Goal: Information Seeking & Learning: Learn about a topic

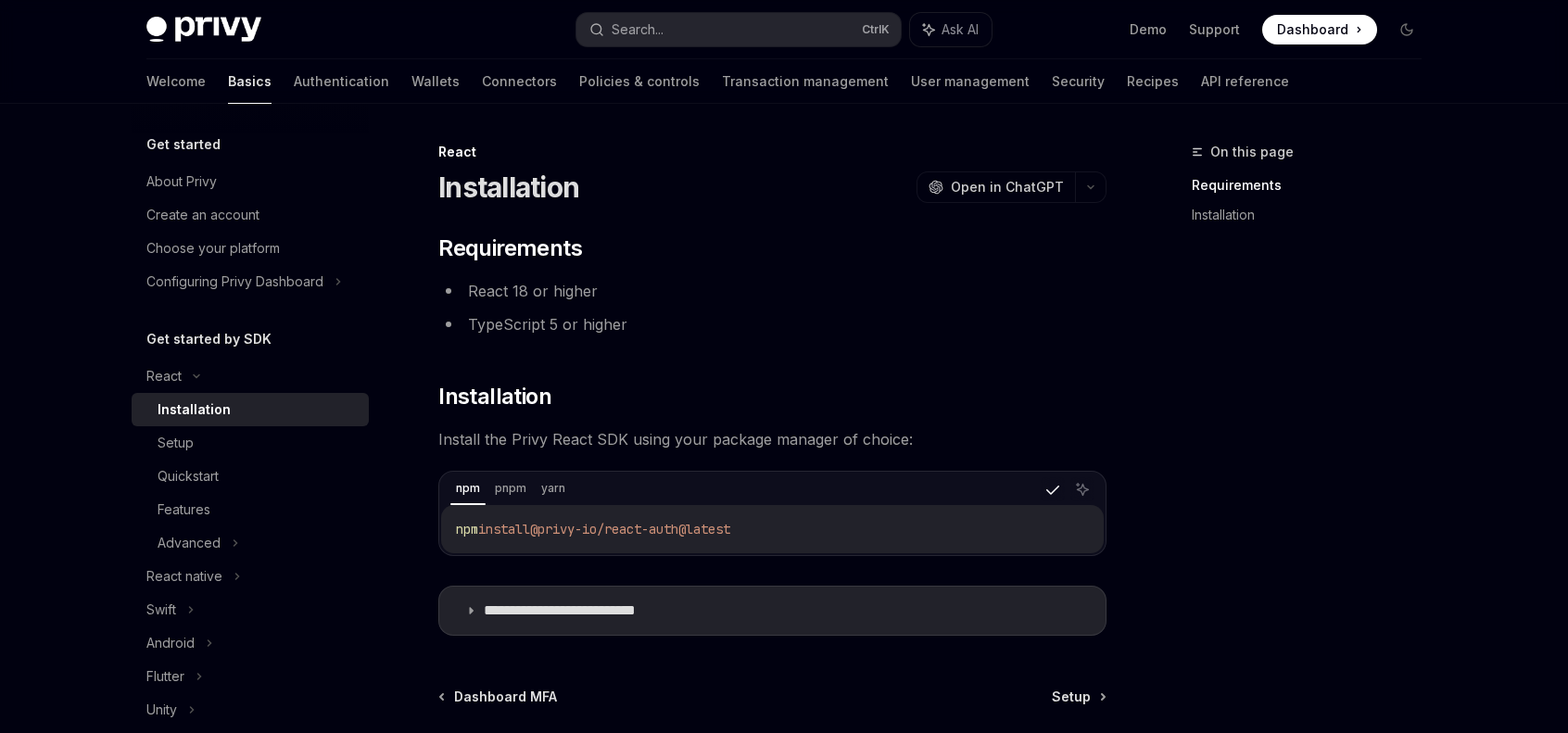
scroll to position [176, 0]
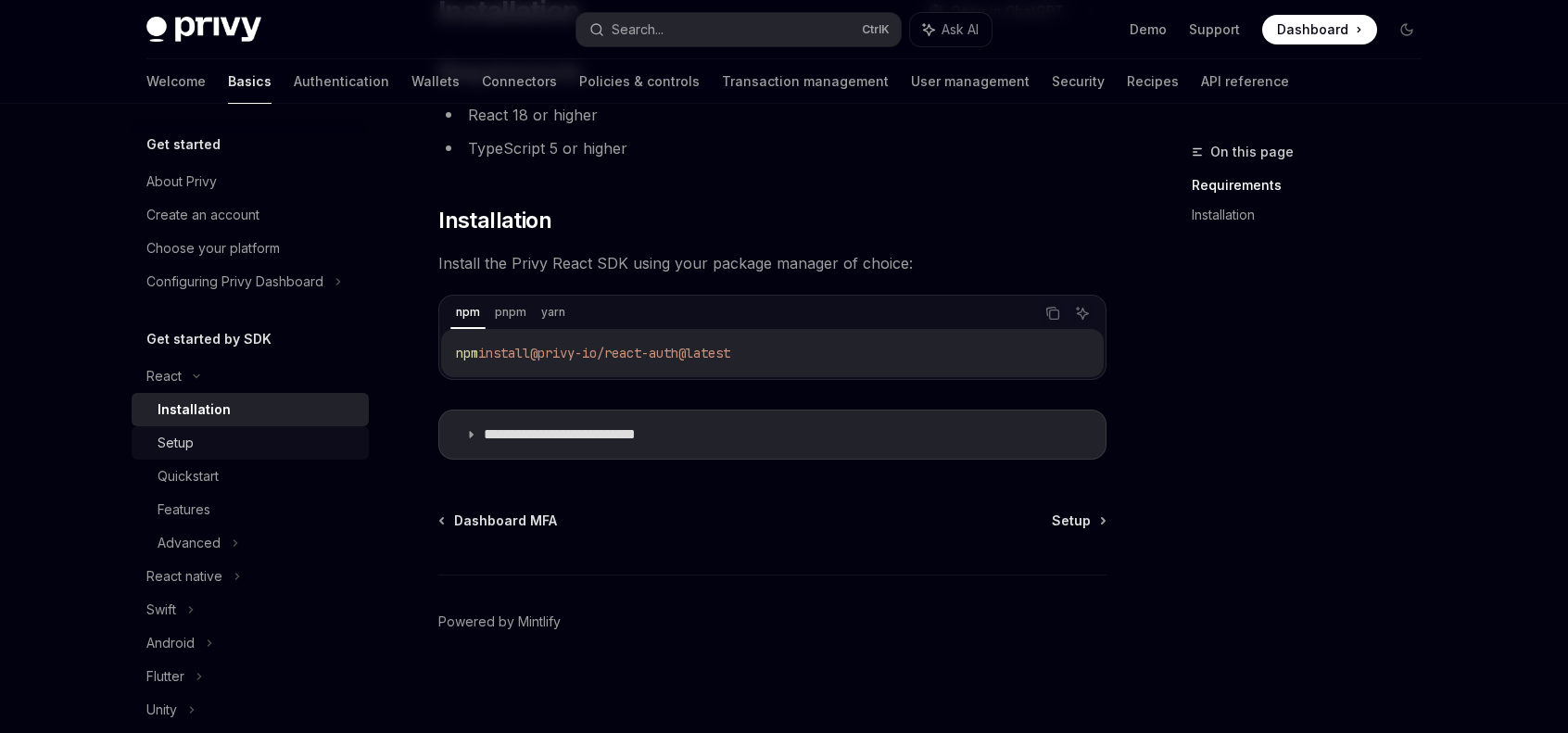
click at [234, 438] on div "Setup" at bounding box center [258, 443] width 201 height 22
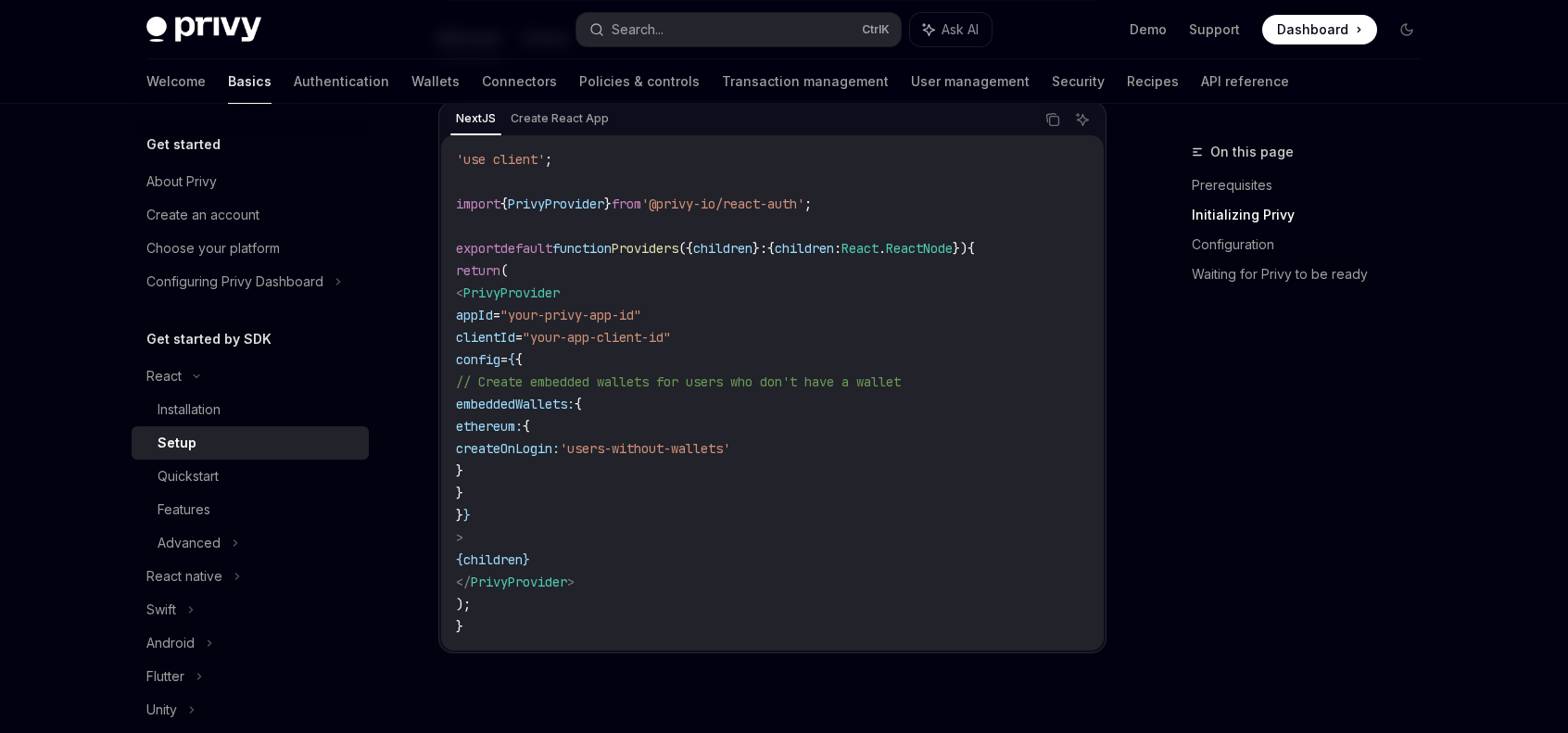
scroll to position [649, 0]
click at [217, 477] on div "Quickstart" at bounding box center [188, 476] width 61 height 22
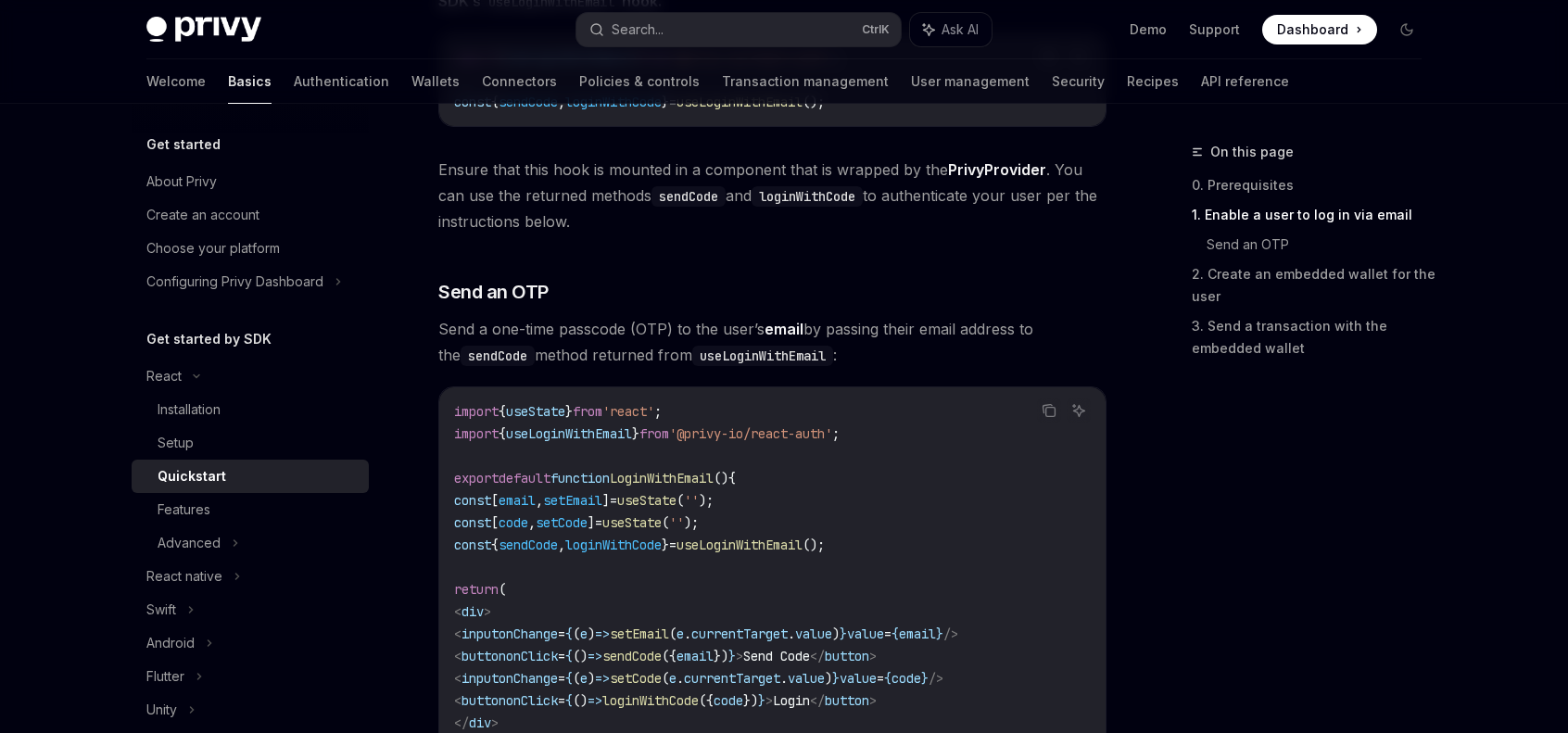
scroll to position [649, 0]
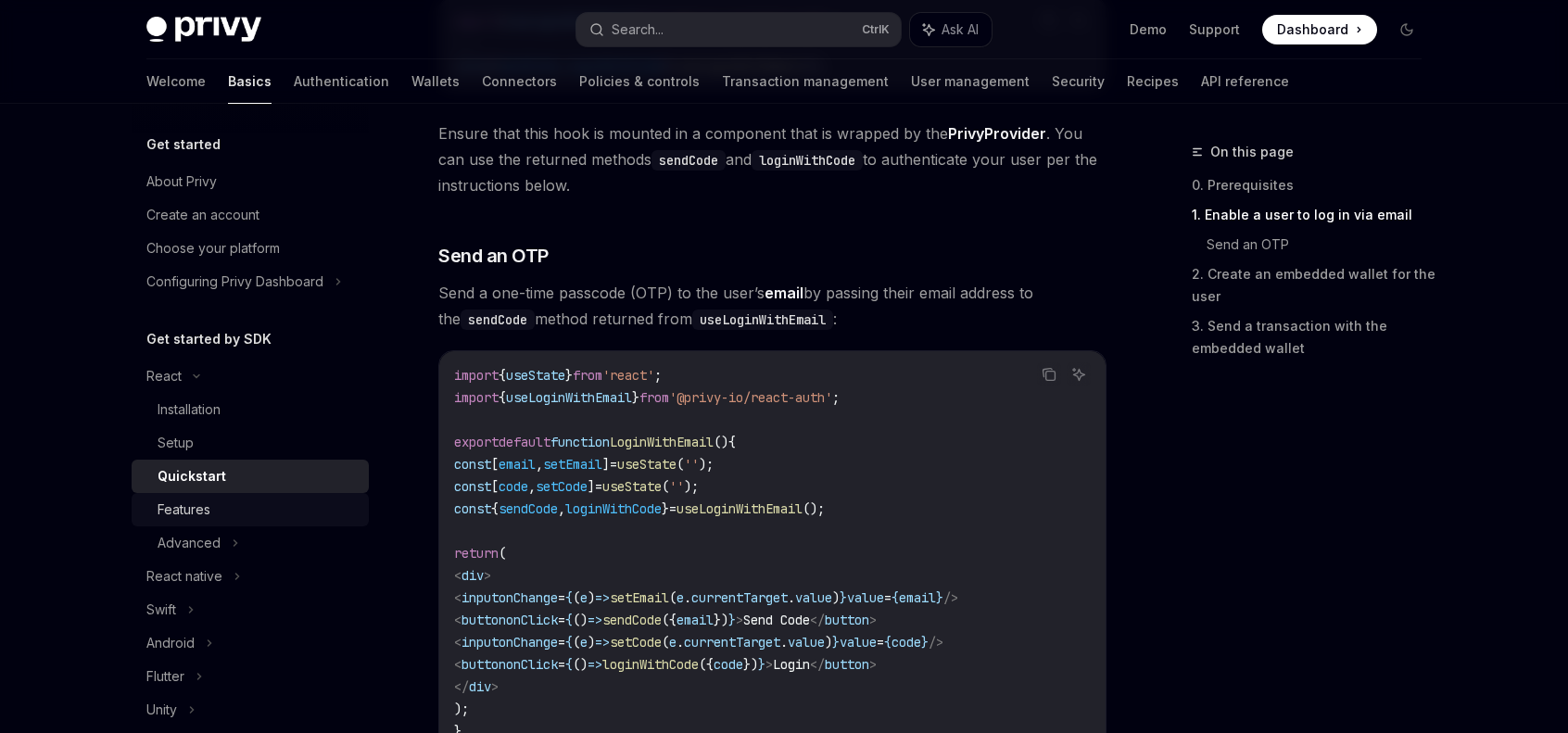
click at [188, 494] on link "Features" at bounding box center [251, 509] width 238 height 33
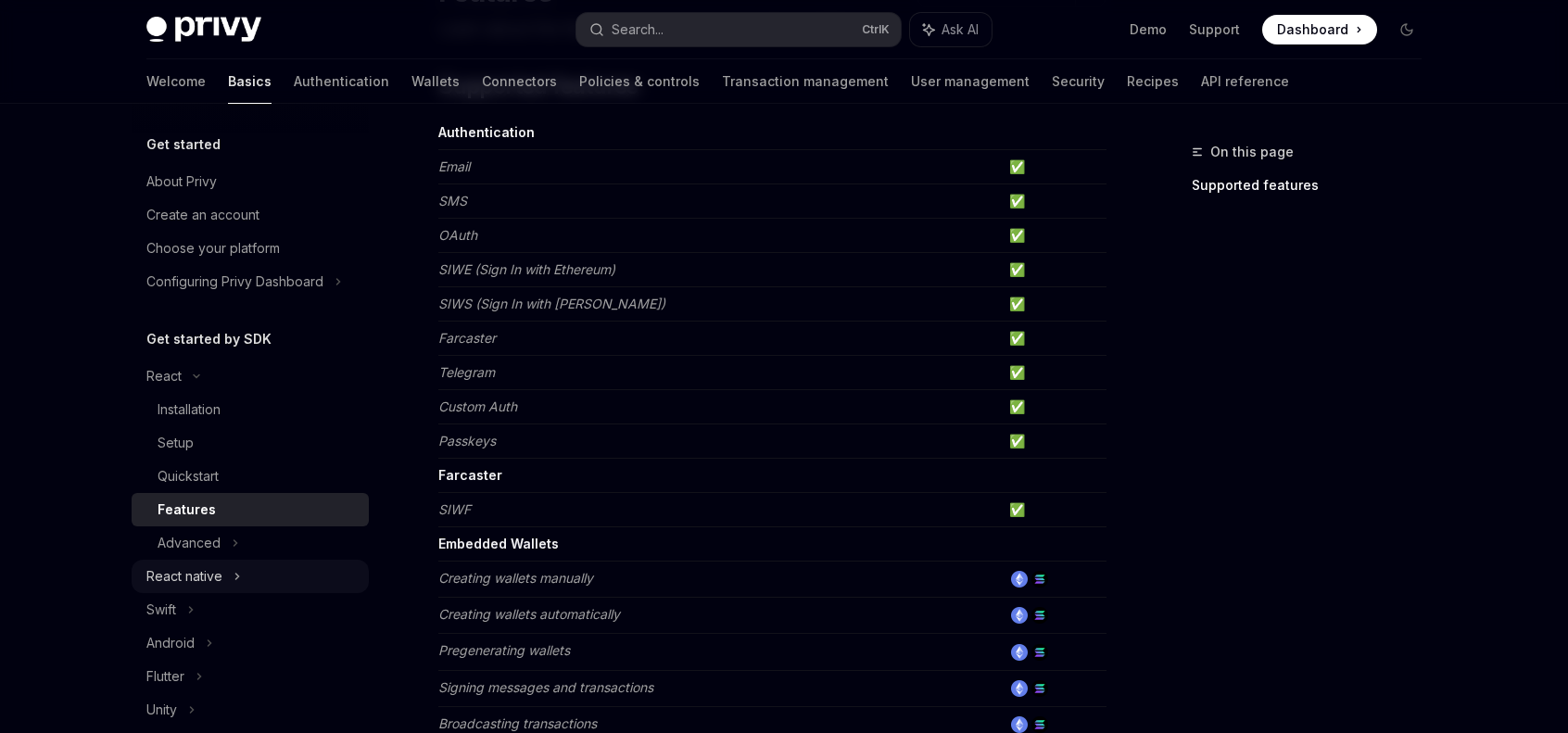
scroll to position [93, 0]
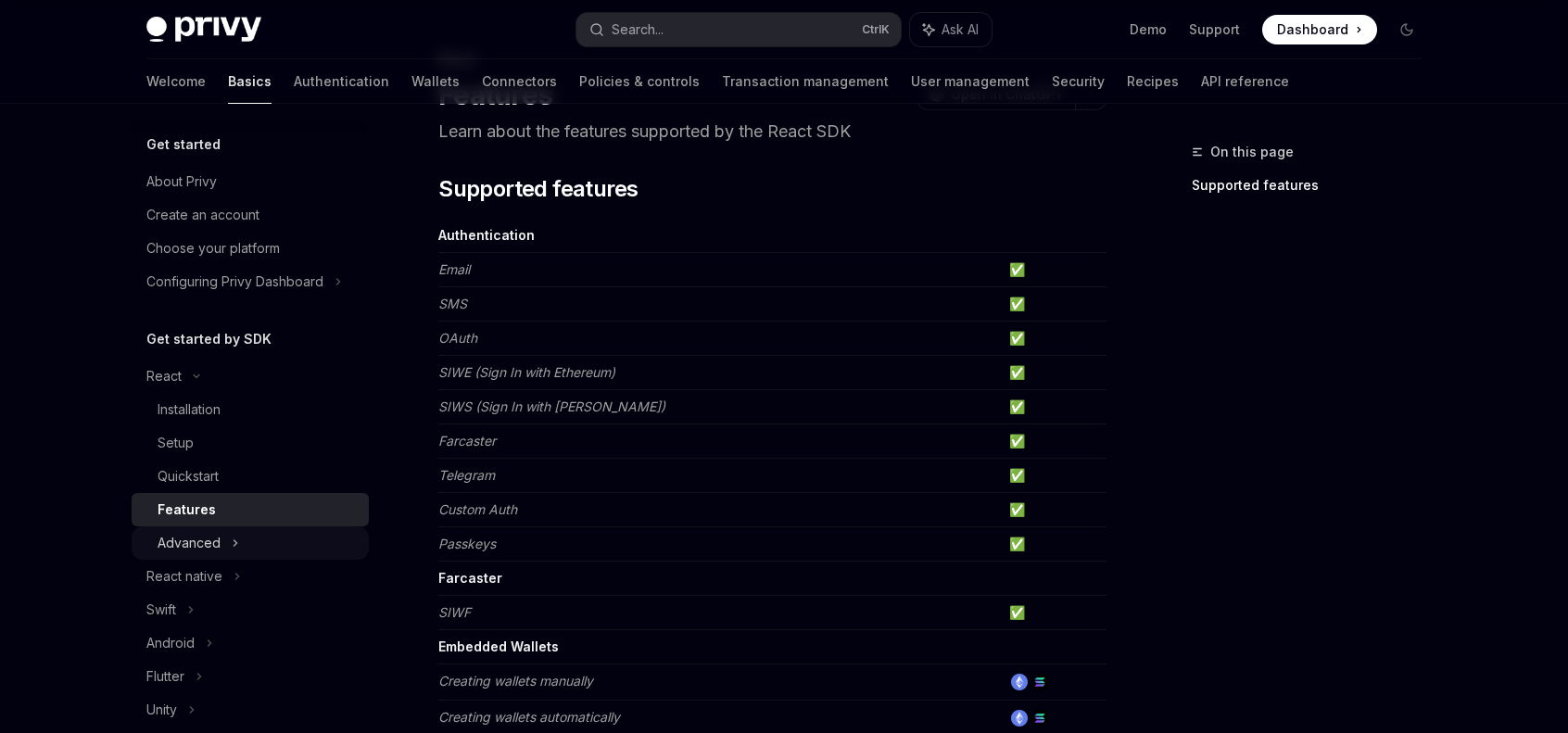
click at [182, 529] on div "Advanced" at bounding box center [251, 543] width 238 height 33
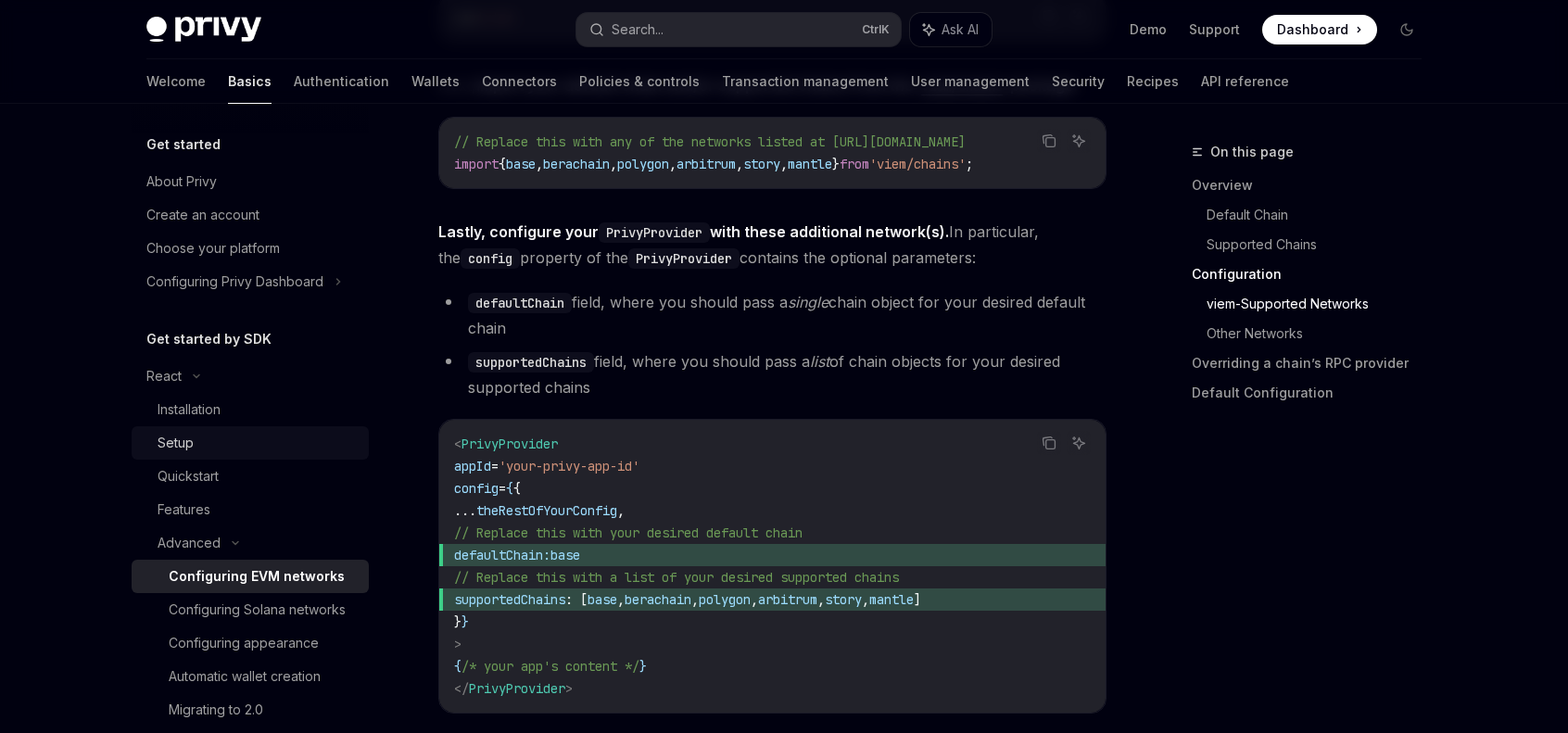
click at [168, 445] on div "Setup" at bounding box center [175, 443] width 36 height 22
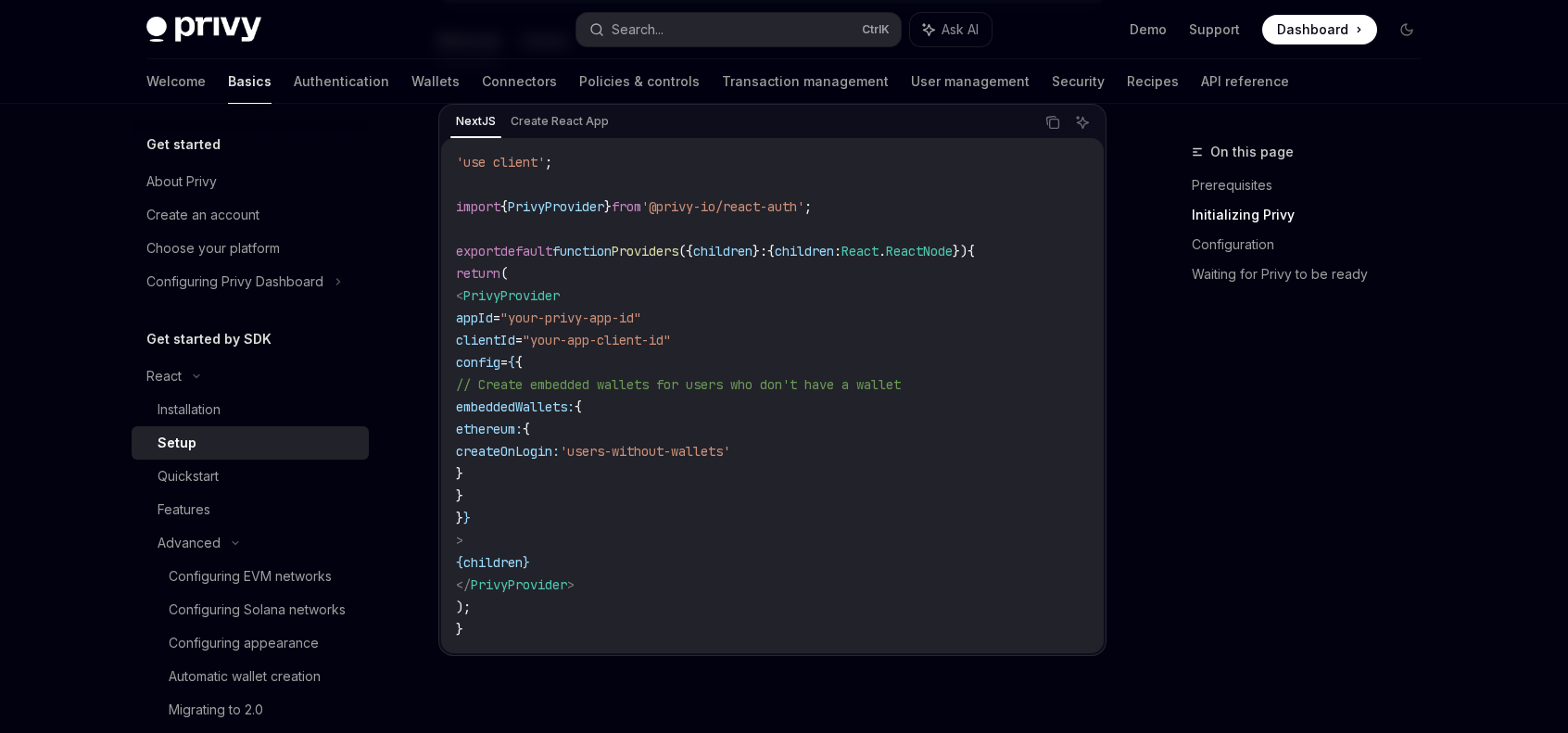
scroll to position [649, 0]
click at [1063, 121] on button "Copy the contents from the code block" at bounding box center [1053, 119] width 24 height 24
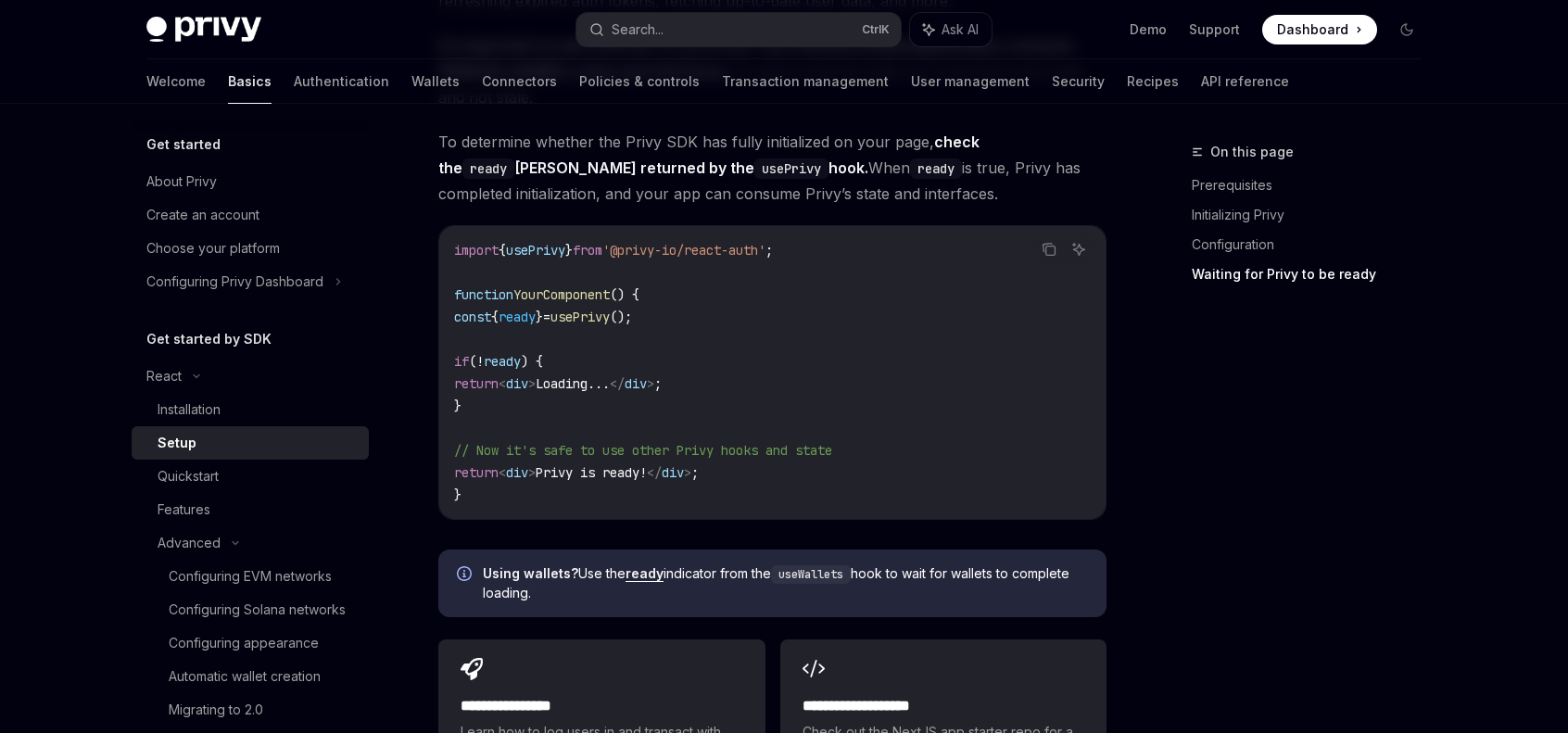
scroll to position [1946, 0]
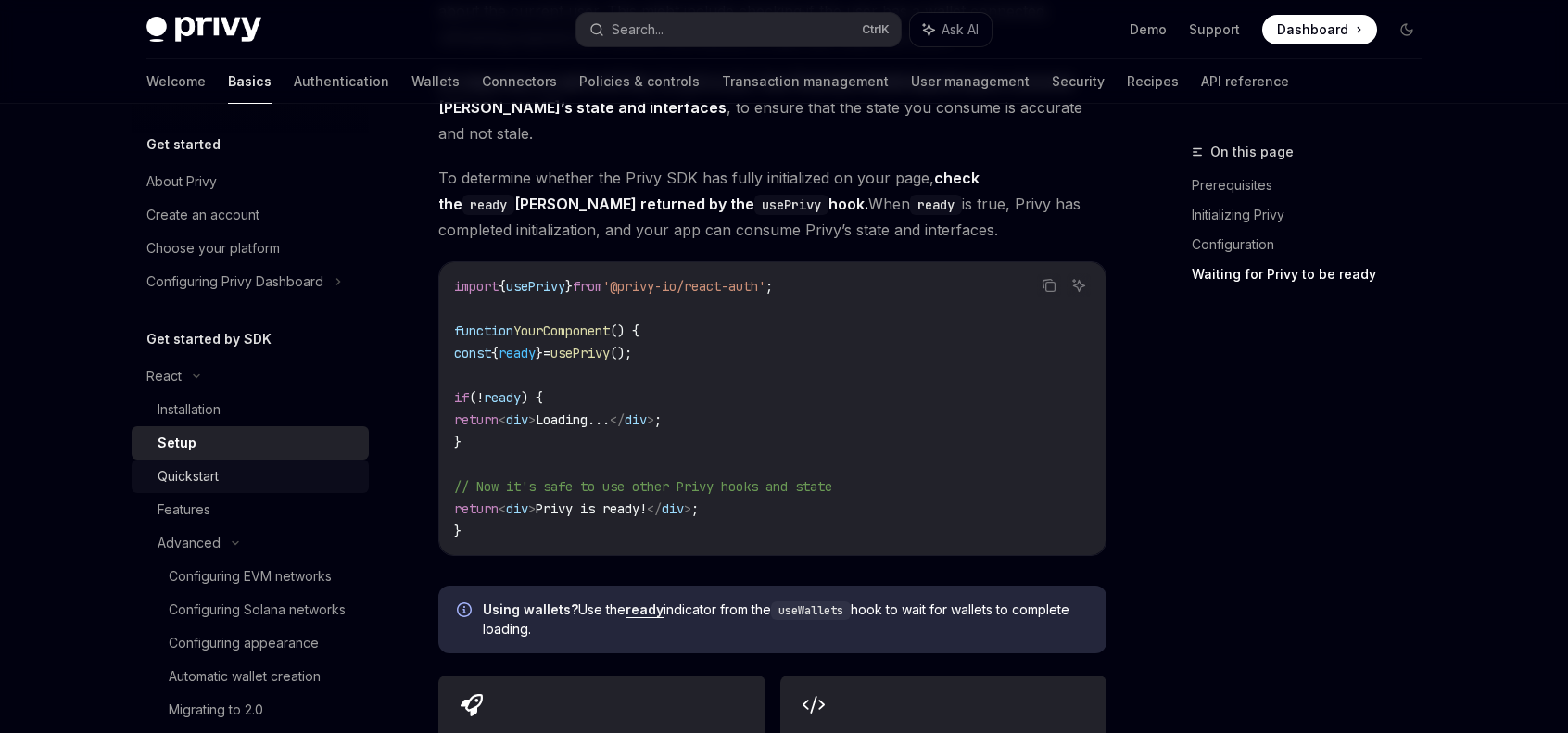
click at [207, 483] on div "Quickstart" at bounding box center [188, 476] width 61 height 22
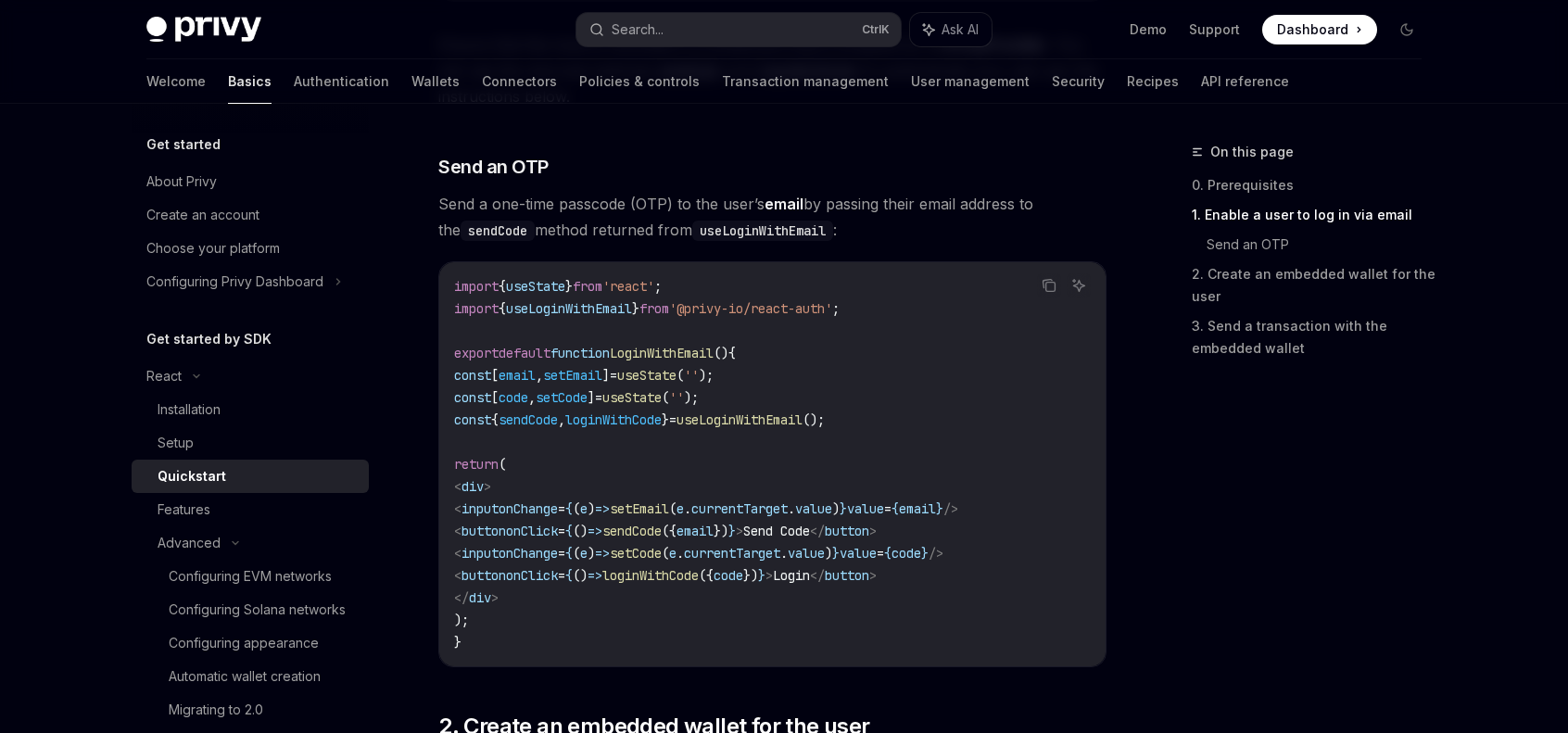
scroll to position [741, 0]
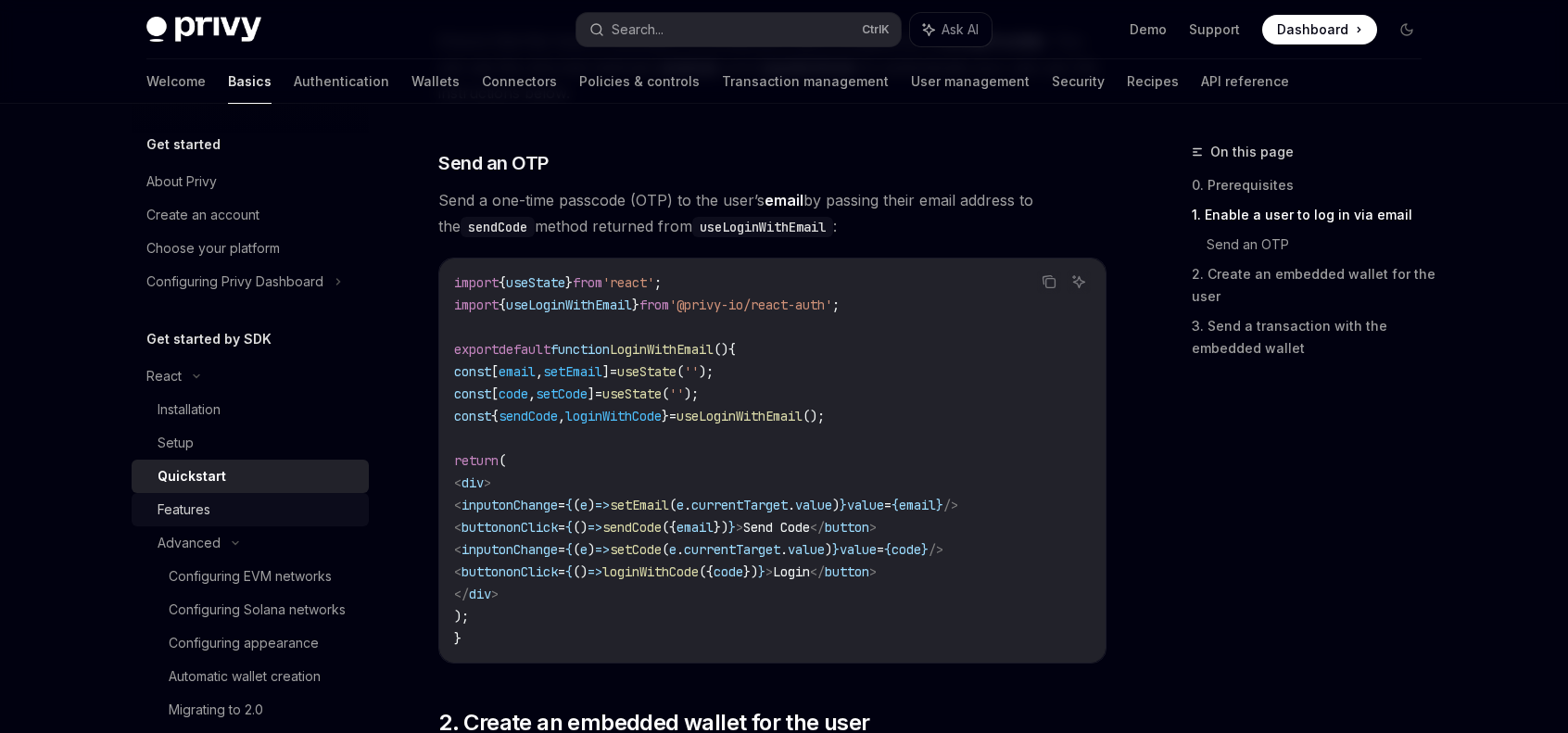
click at [227, 493] on link "Features" at bounding box center [251, 509] width 238 height 33
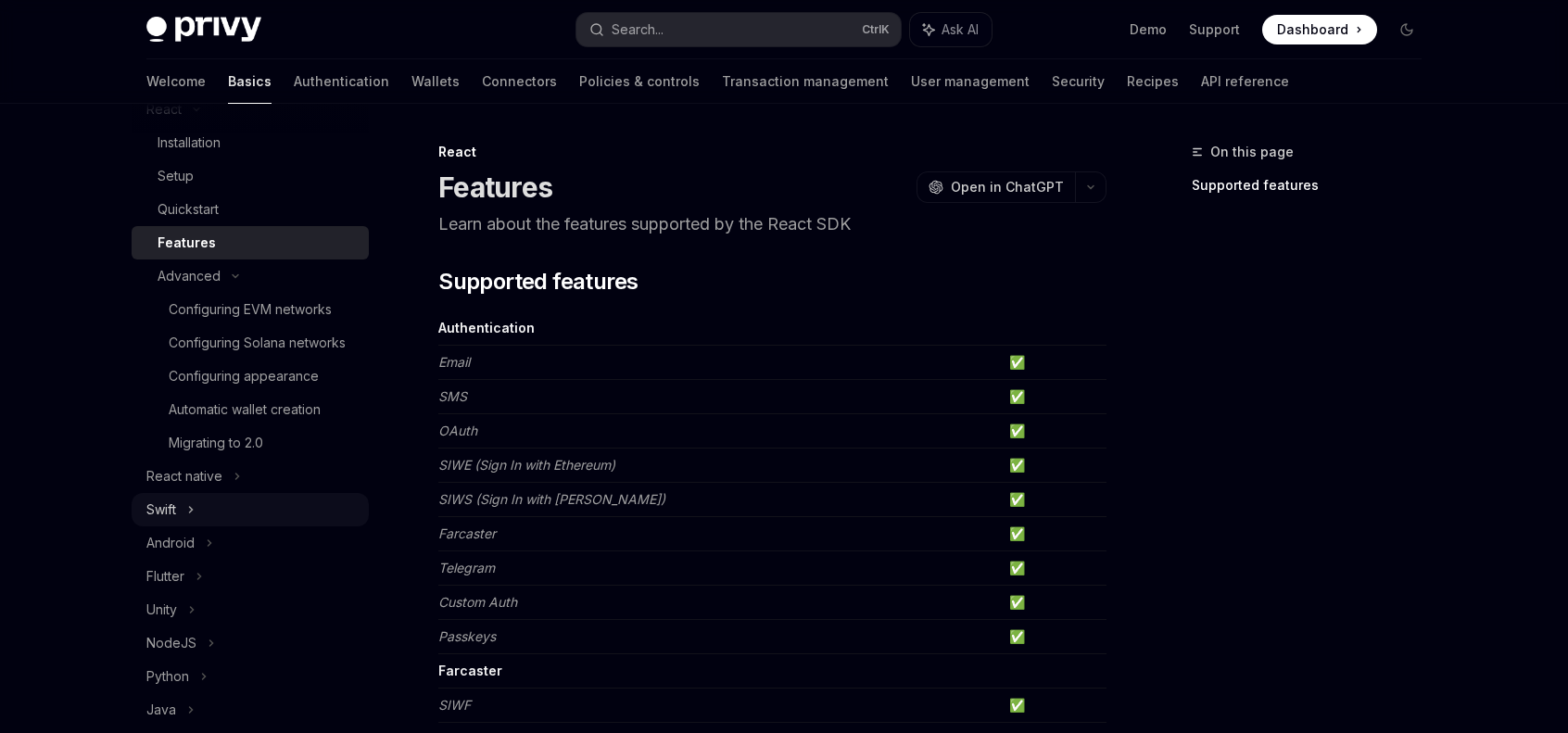
scroll to position [278, 0]
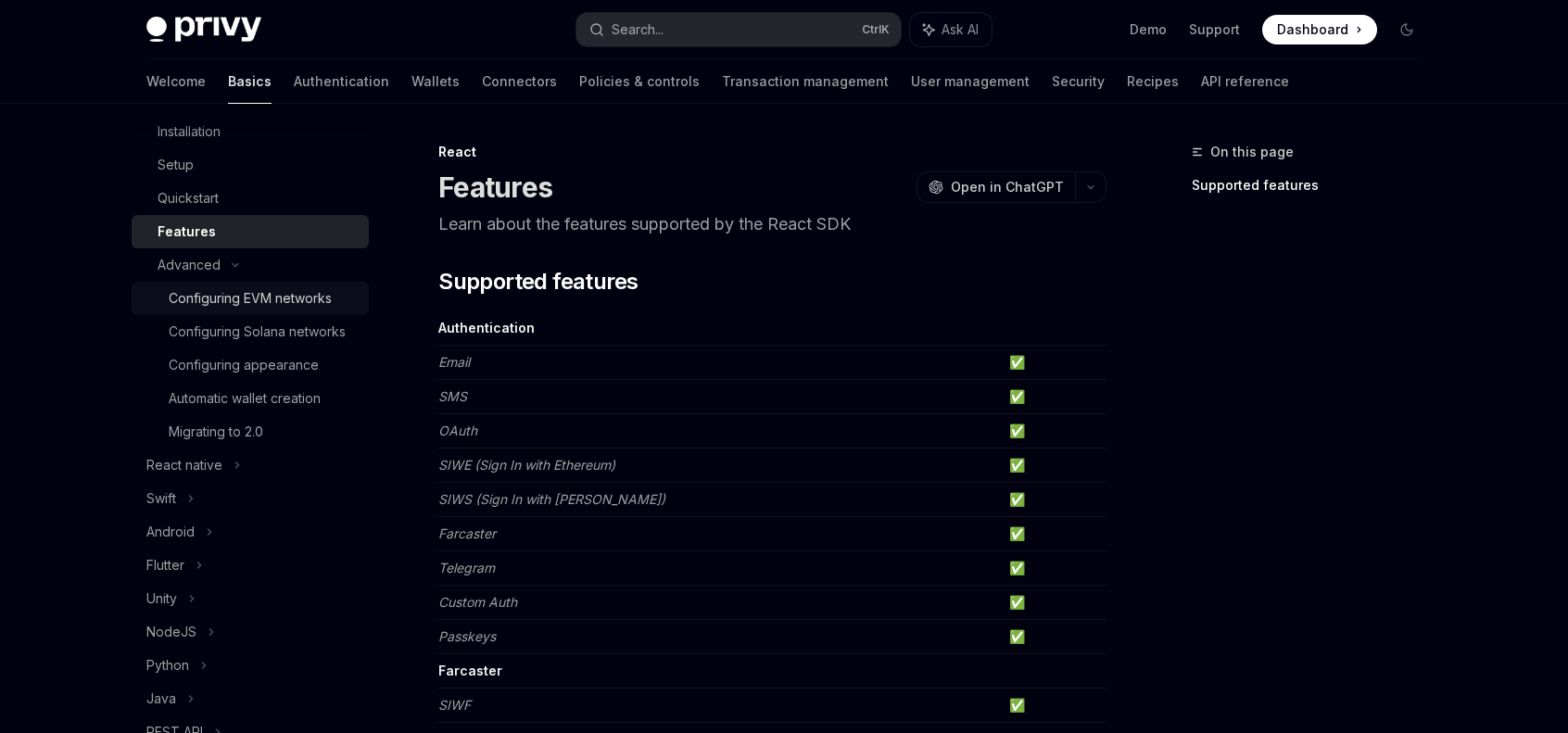
click at [253, 311] on link "Configuring EVM networks" at bounding box center [251, 299] width 238 height 33
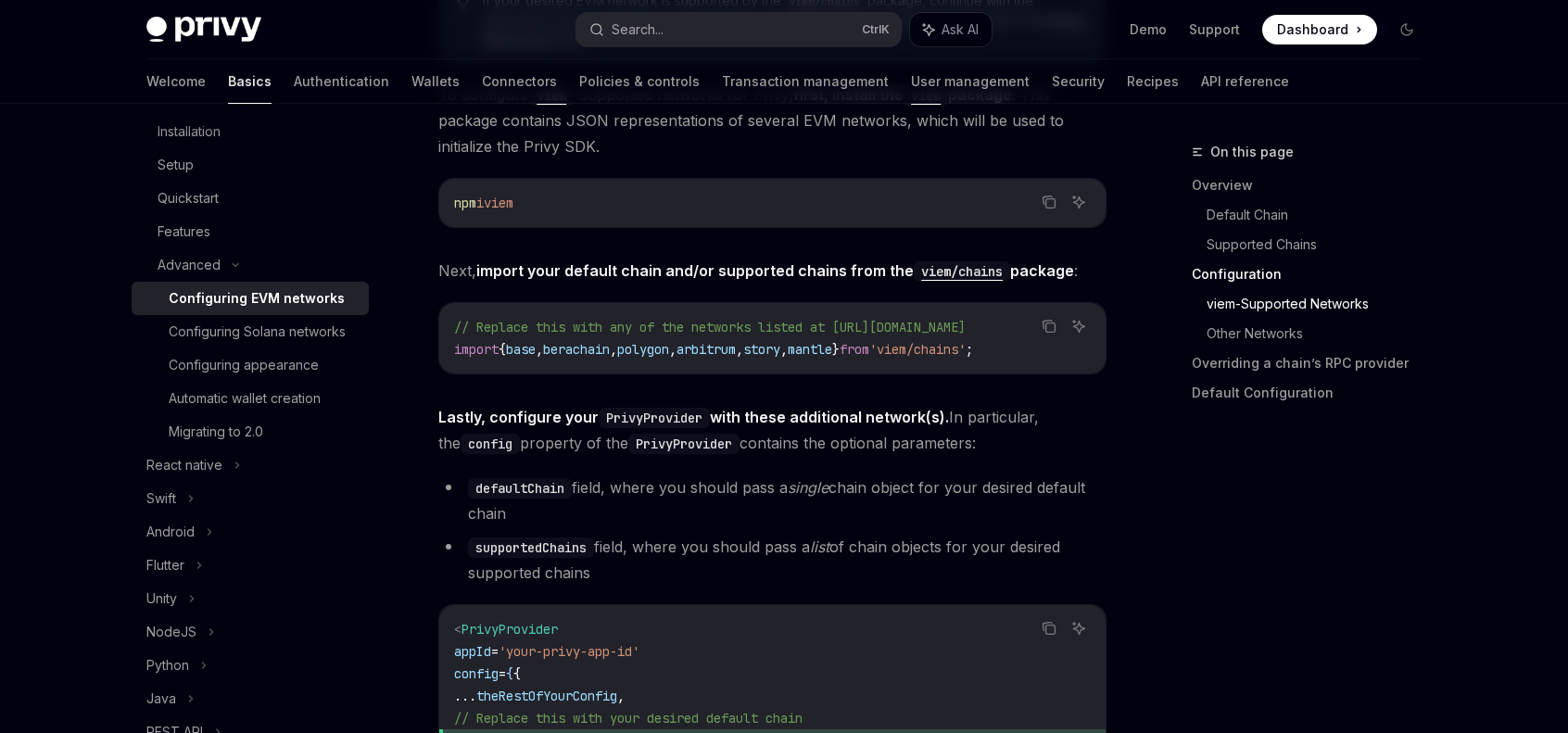
scroll to position [2316, 0]
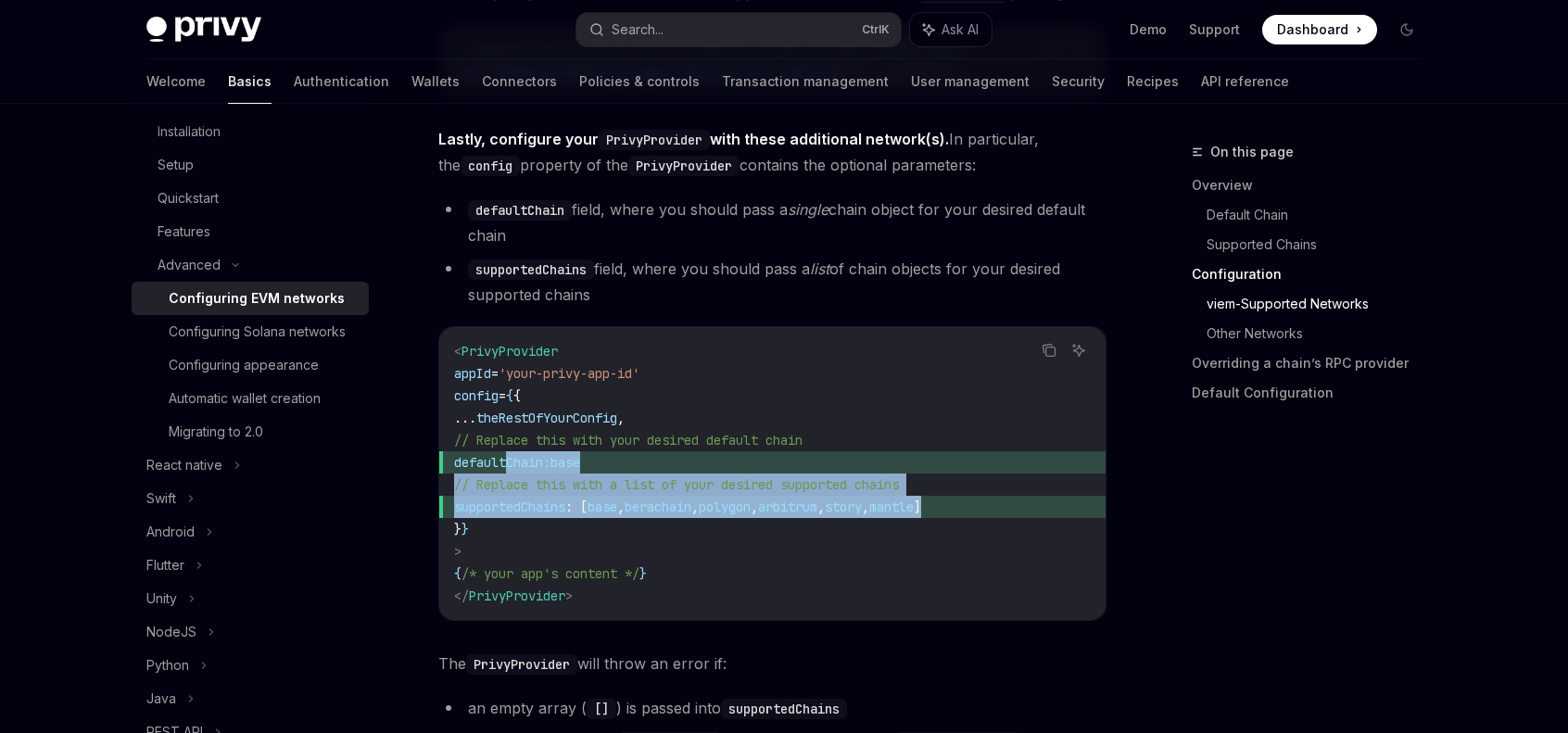
drag, startPoint x: 512, startPoint y: 463, endPoint x: 1062, endPoint y: 506, distance: 551.7
click at [1062, 506] on code "< PrivyProvider appId = 'your-privy-app-id' config = { { ... theRestOfYourConfi…" at bounding box center [772, 473] width 637 height 267
copy code "defaultChain: base // Replace this with a list of your desired supported chains…"
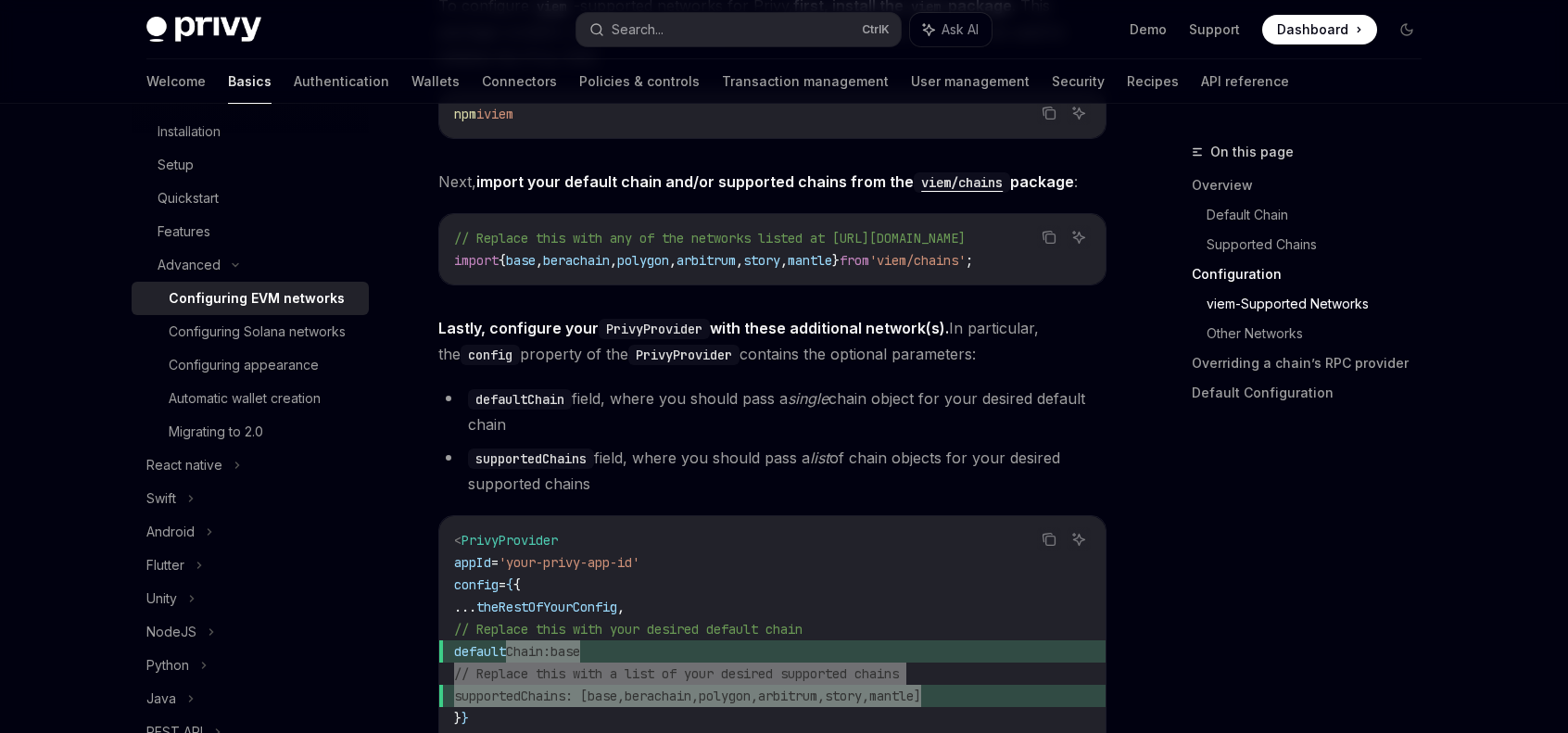
scroll to position [2130, 0]
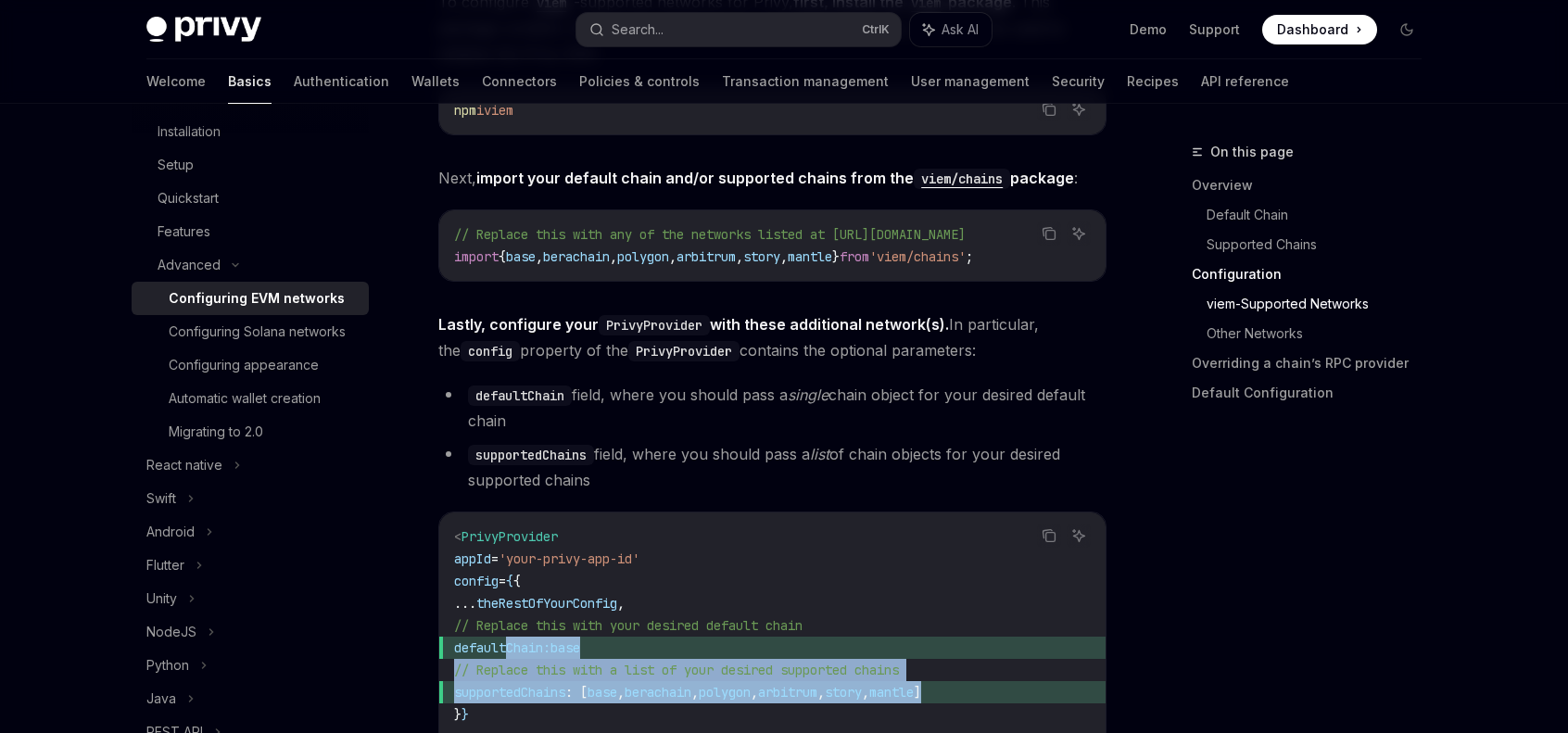
drag, startPoint x: 1072, startPoint y: 258, endPoint x: 936, endPoint y: 267, distance: 136.3
click at [915, 264] on div "Copy Ask AI // Replace this with any of the networks listed at [URL][DOMAIN_NAM…" at bounding box center [772, 246] width 668 height 72
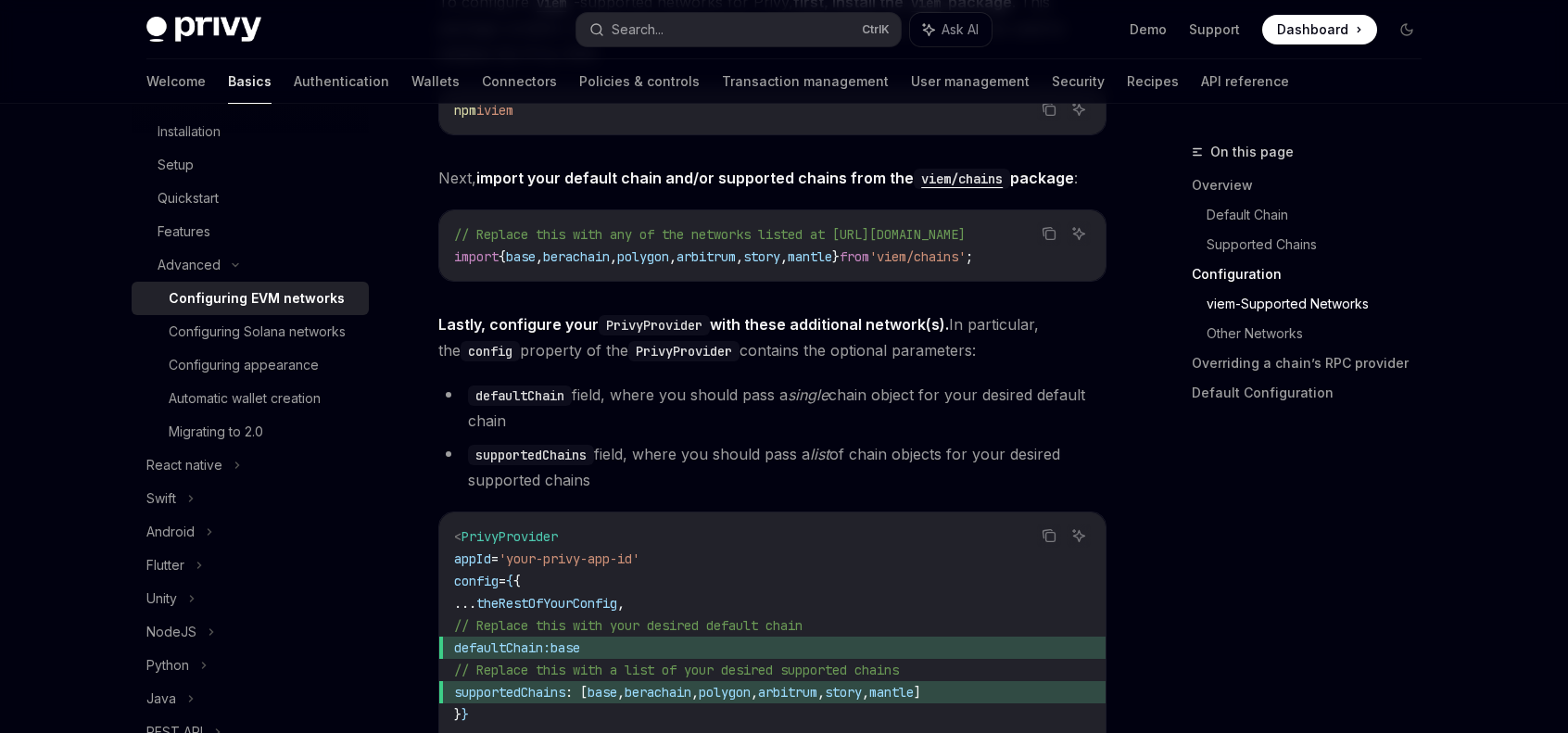
click at [1023, 277] on div "// Replace this with any of the networks listed at [URL][DOMAIN_NAME] import { …" at bounding box center [772, 246] width 667 height 71
drag, startPoint x: 1082, startPoint y: 261, endPoint x: 1049, endPoint y: 245, distance: 36.7
click at [1058, 264] on div "Ask AI" at bounding box center [1079, 263] width 45 height 19
click at [1040, 229] on button "Copy the contents from the code block" at bounding box center [1049, 234] width 24 height 24
click at [234, 334] on div "Configuring Solana networks" at bounding box center [257, 331] width 177 height 22
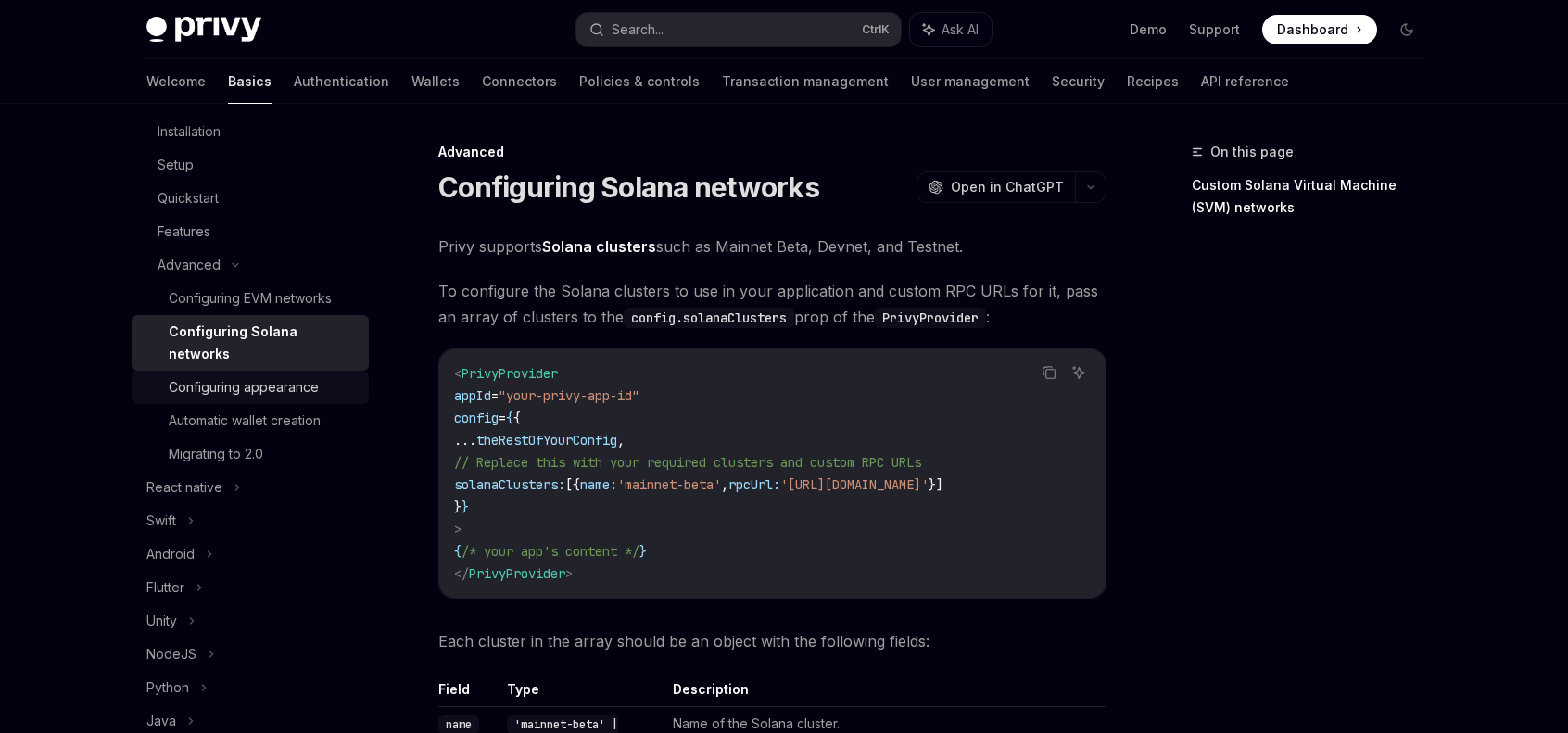
click at [214, 377] on div "Configuring appearance" at bounding box center [244, 387] width 150 height 22
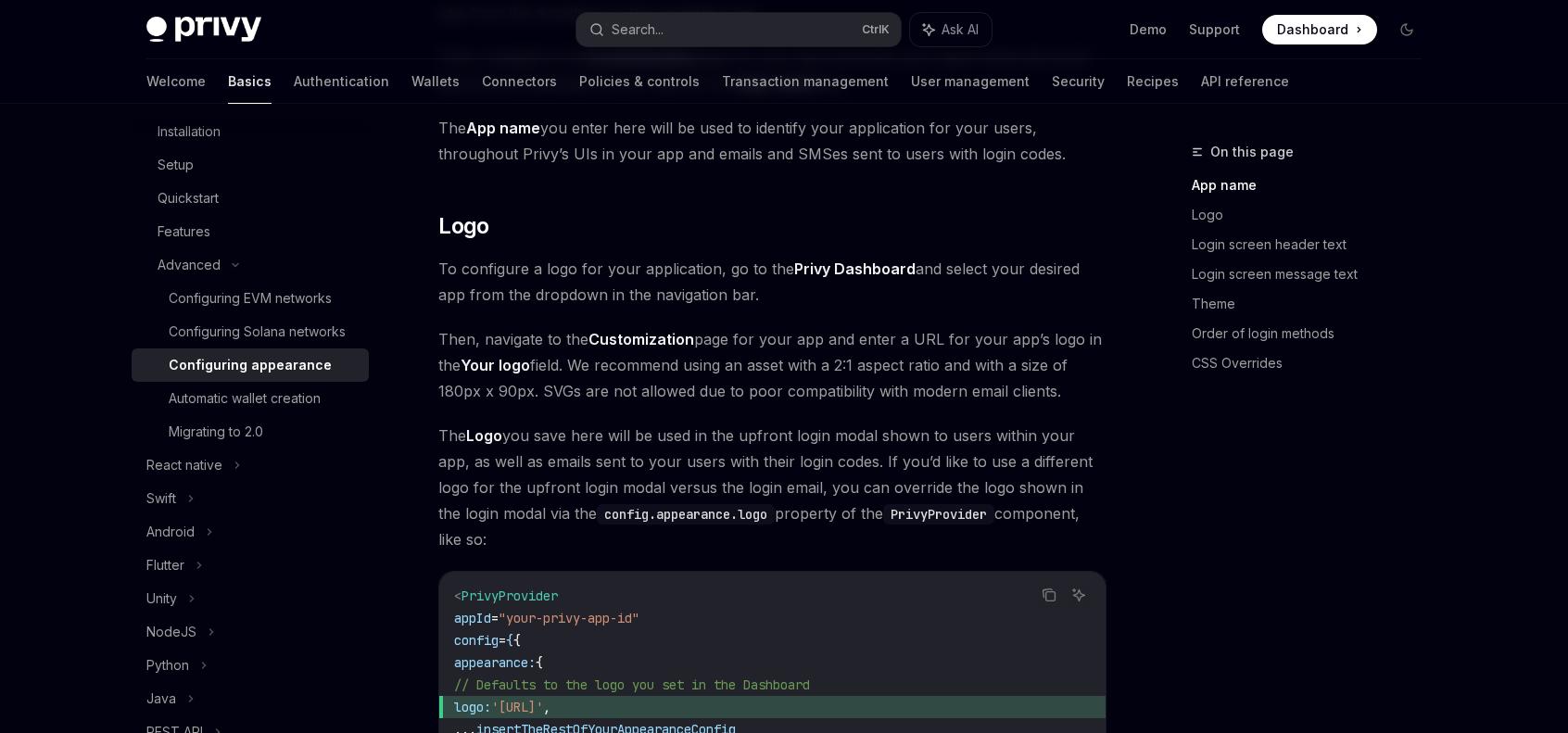
scroll to position [834, 0]
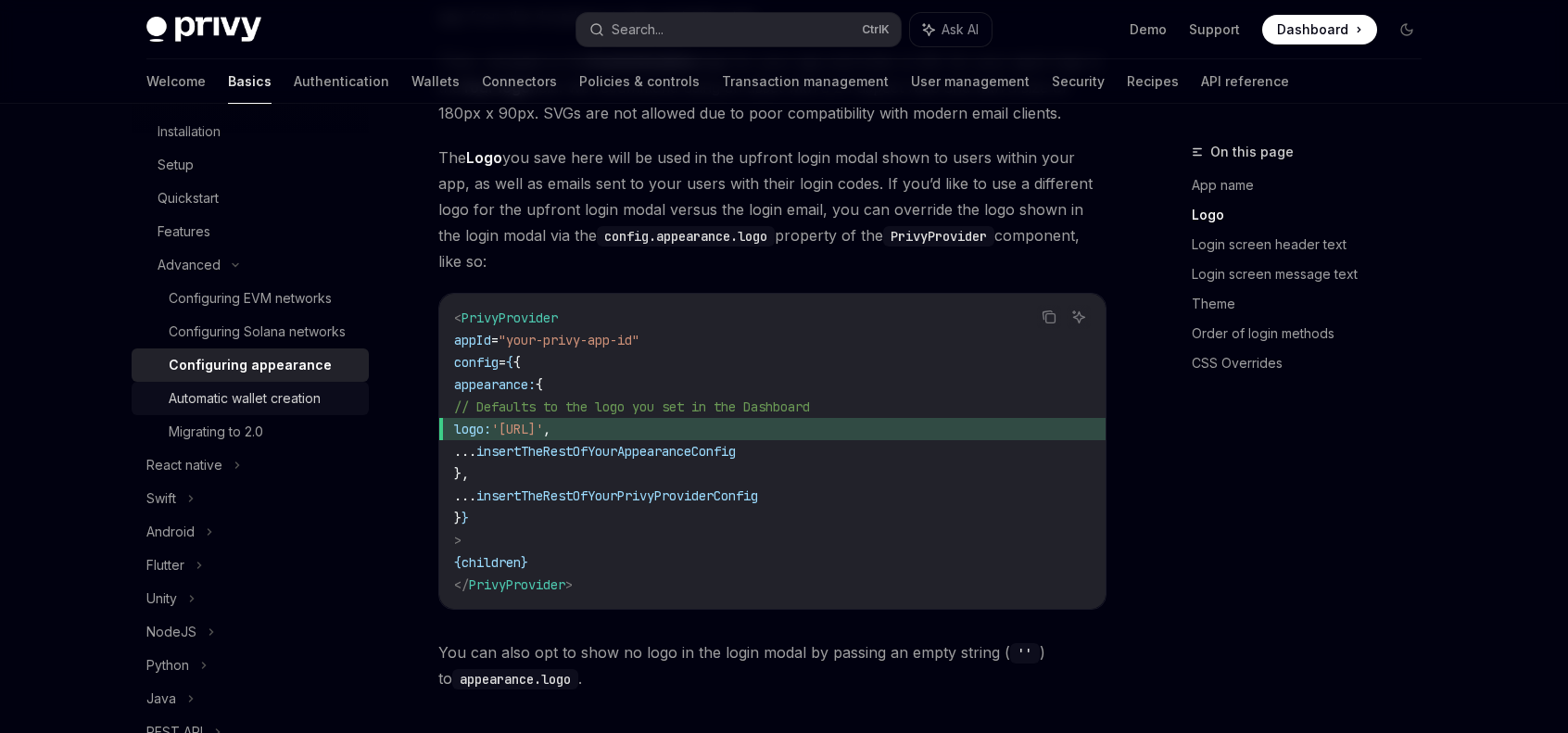
click at [269, 408] on div "Automatic wallet creation" at bounding box center [245, 398] width 152 height 22
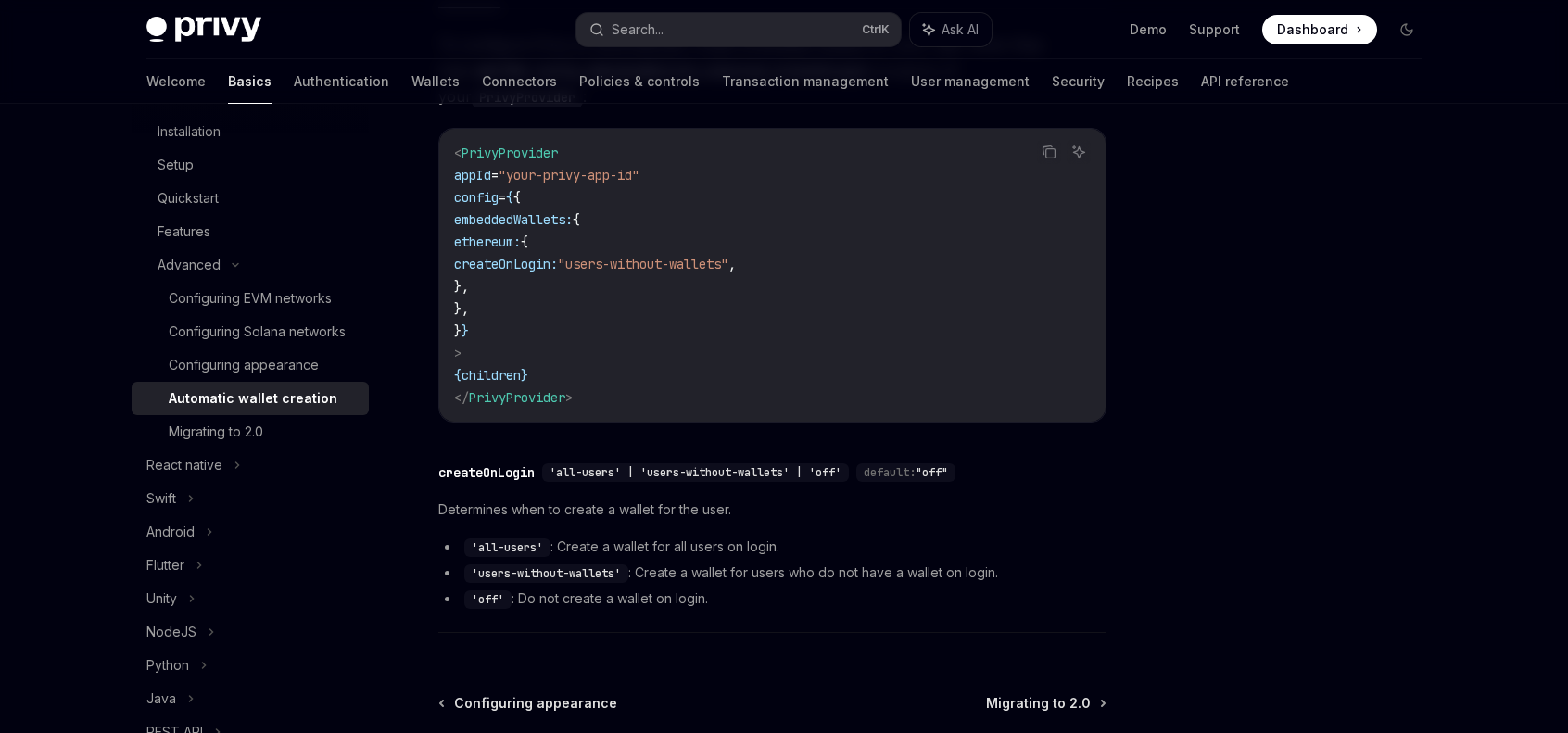
scroll to position [697, 0]
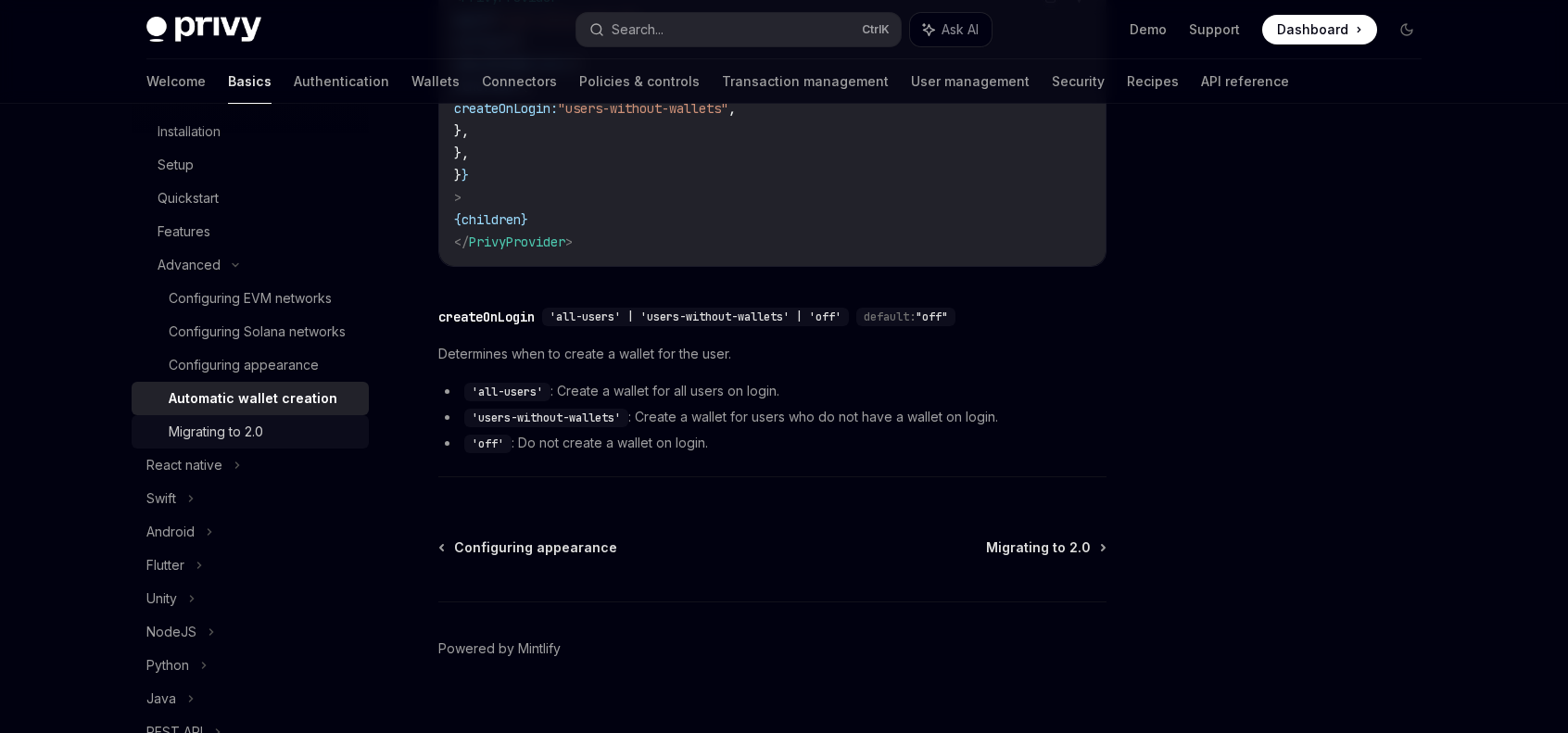
click at [276, 443] on div "Migrating to 2.0" at bounding box center [264, 431] width 189 height 22
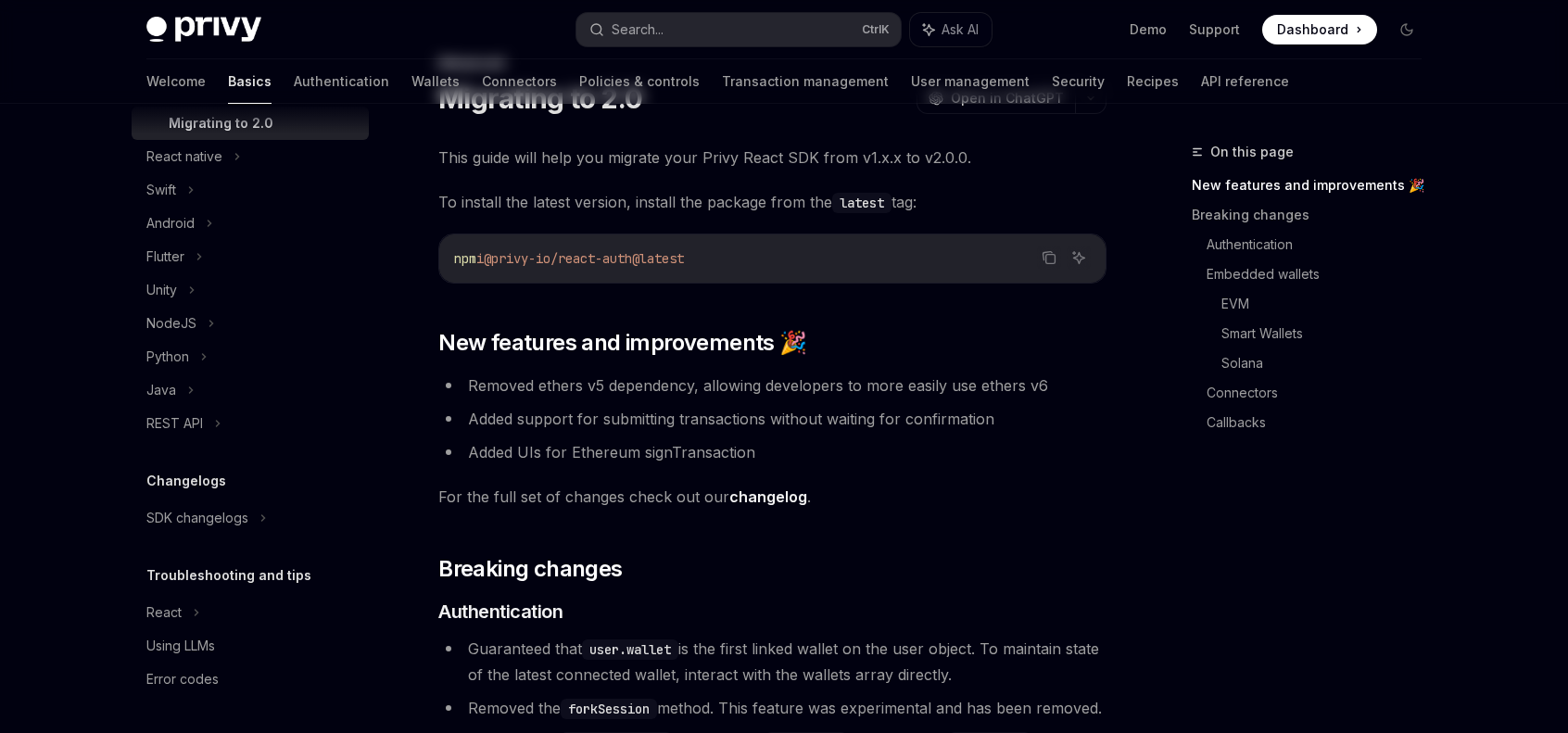
scroll to position [93, 0]
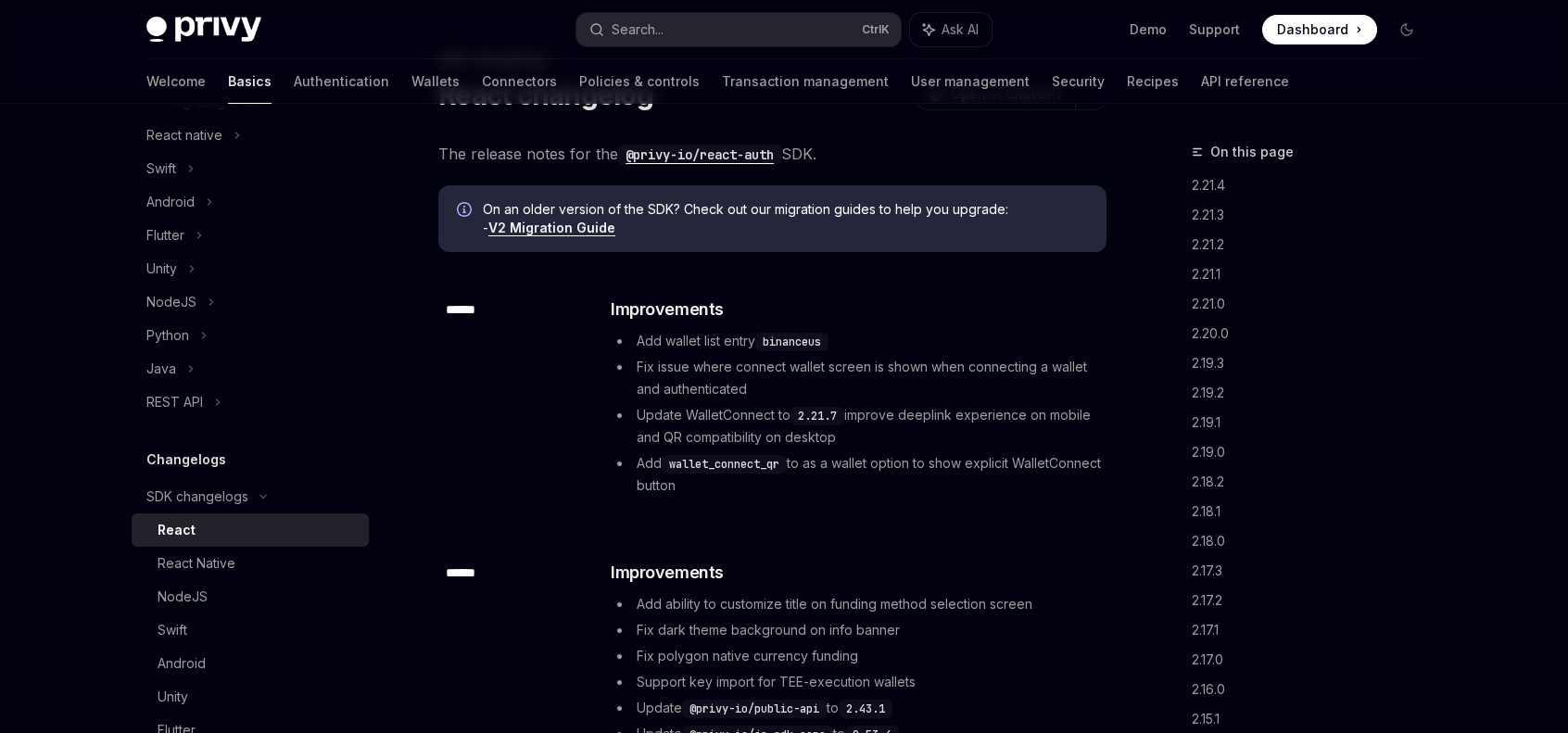
click at [188, 541] on div "React" at bounding box center [176, 530] width 38 height 22
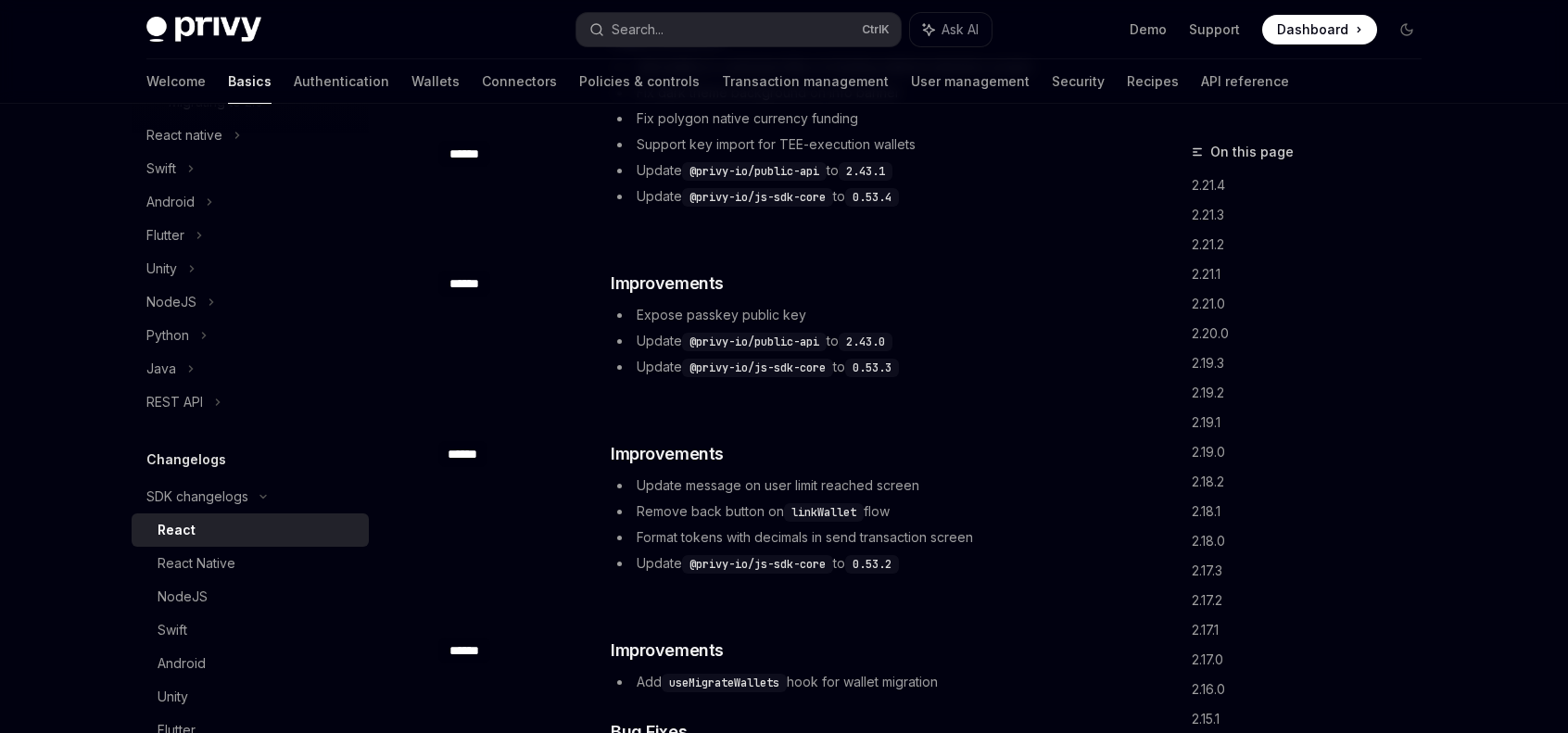
drag, startPoint x: 593, startPoint y: 399, endPoint x: 590, endPoint y: 386, distance: 13.3
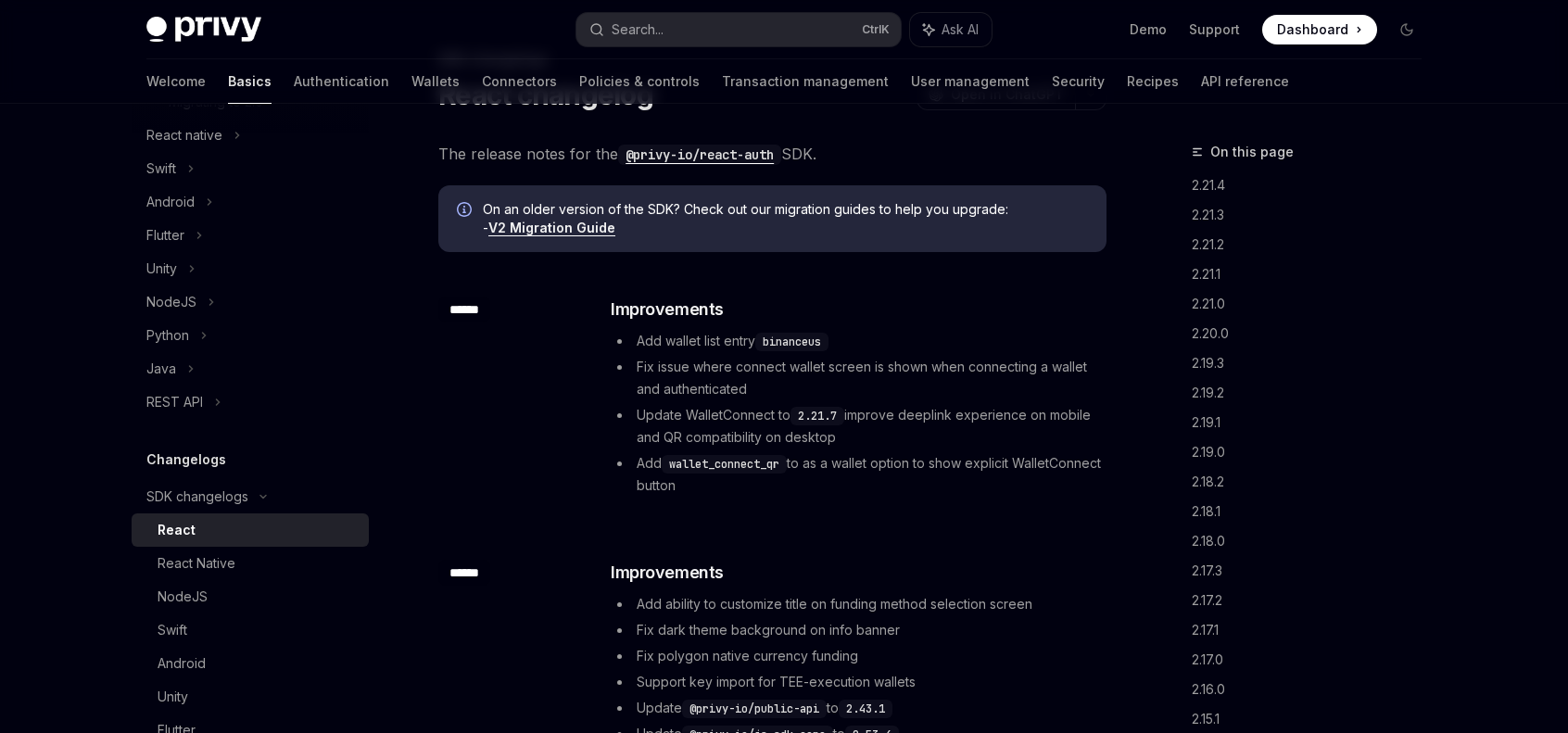
type textarea "*"
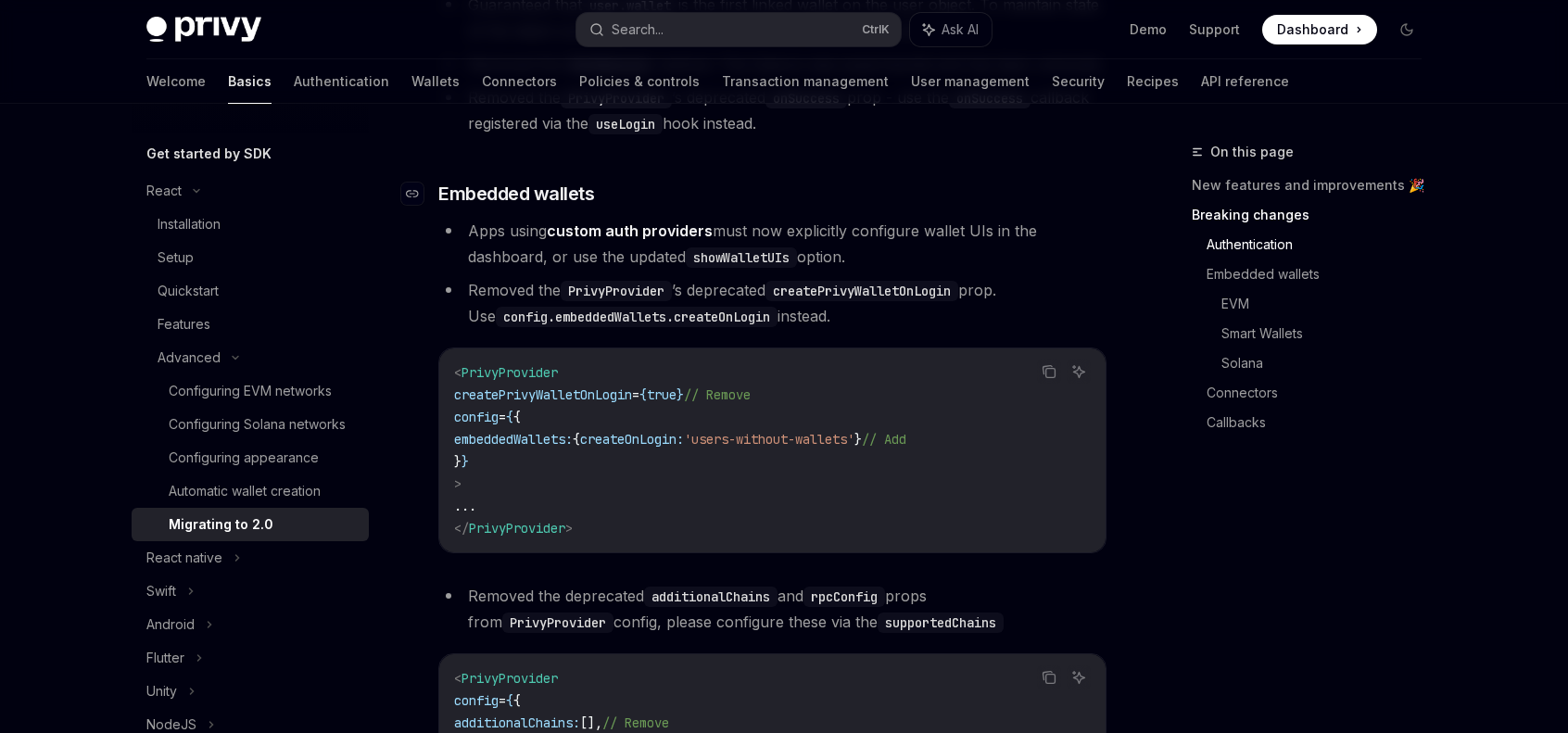
scroll to position [741, 0]
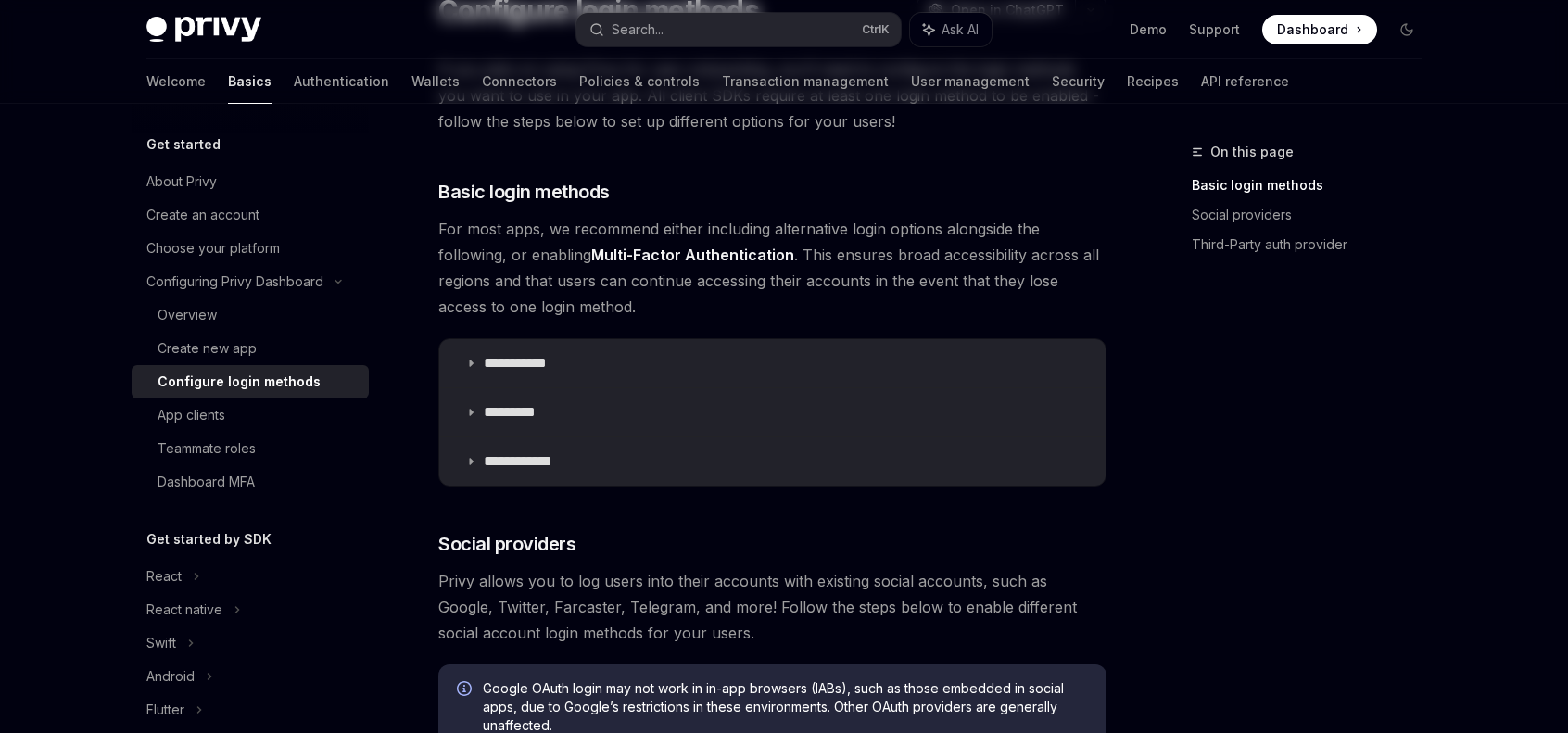
scroll to position [186, 0]
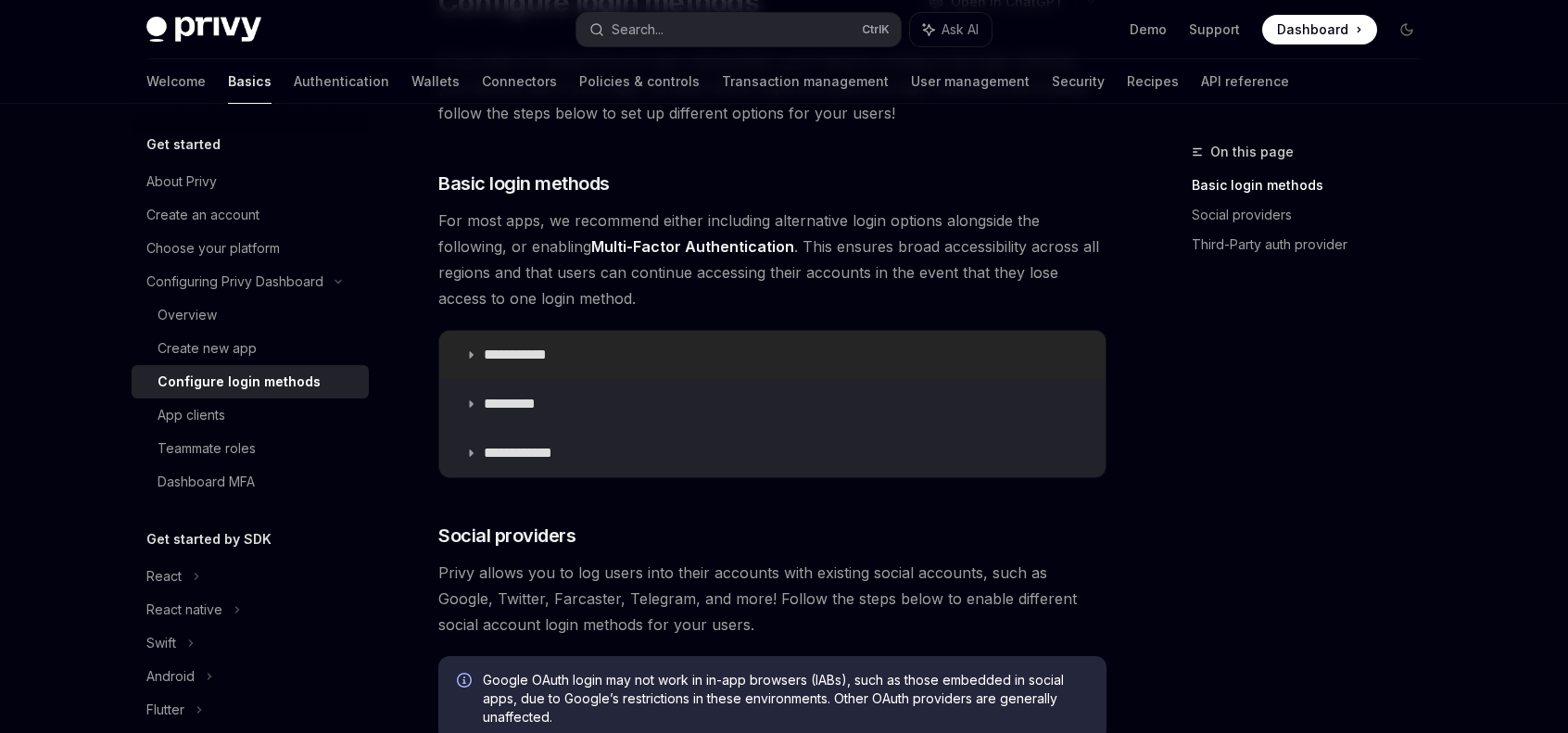
click at [481, 353] on summary "**********" at bounding box center [772, 354] width 667 height 48
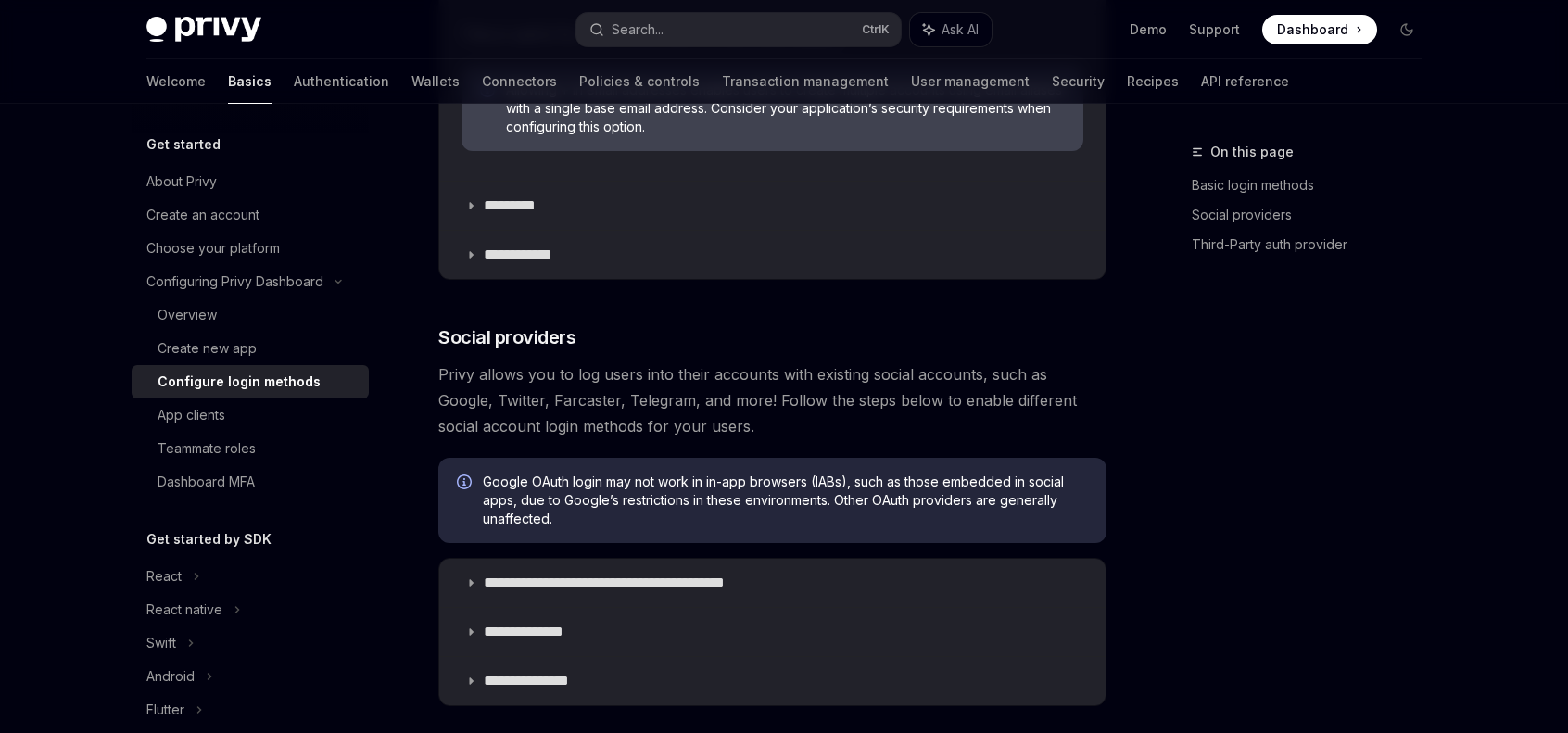
scroll to position [926, 0]
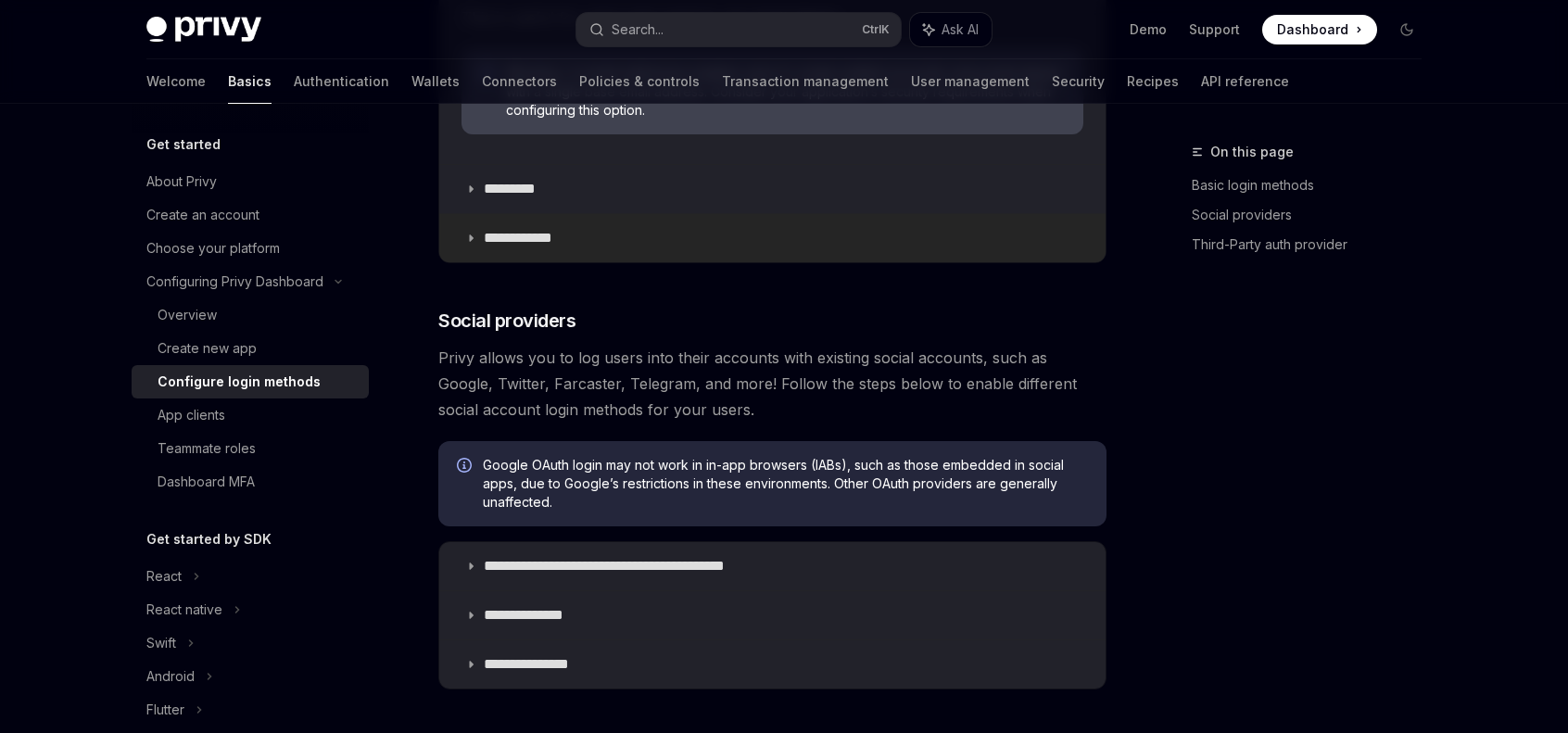
click at [481, 247] on summary "**********" at bounding box center [772, 238] width 667 height 48
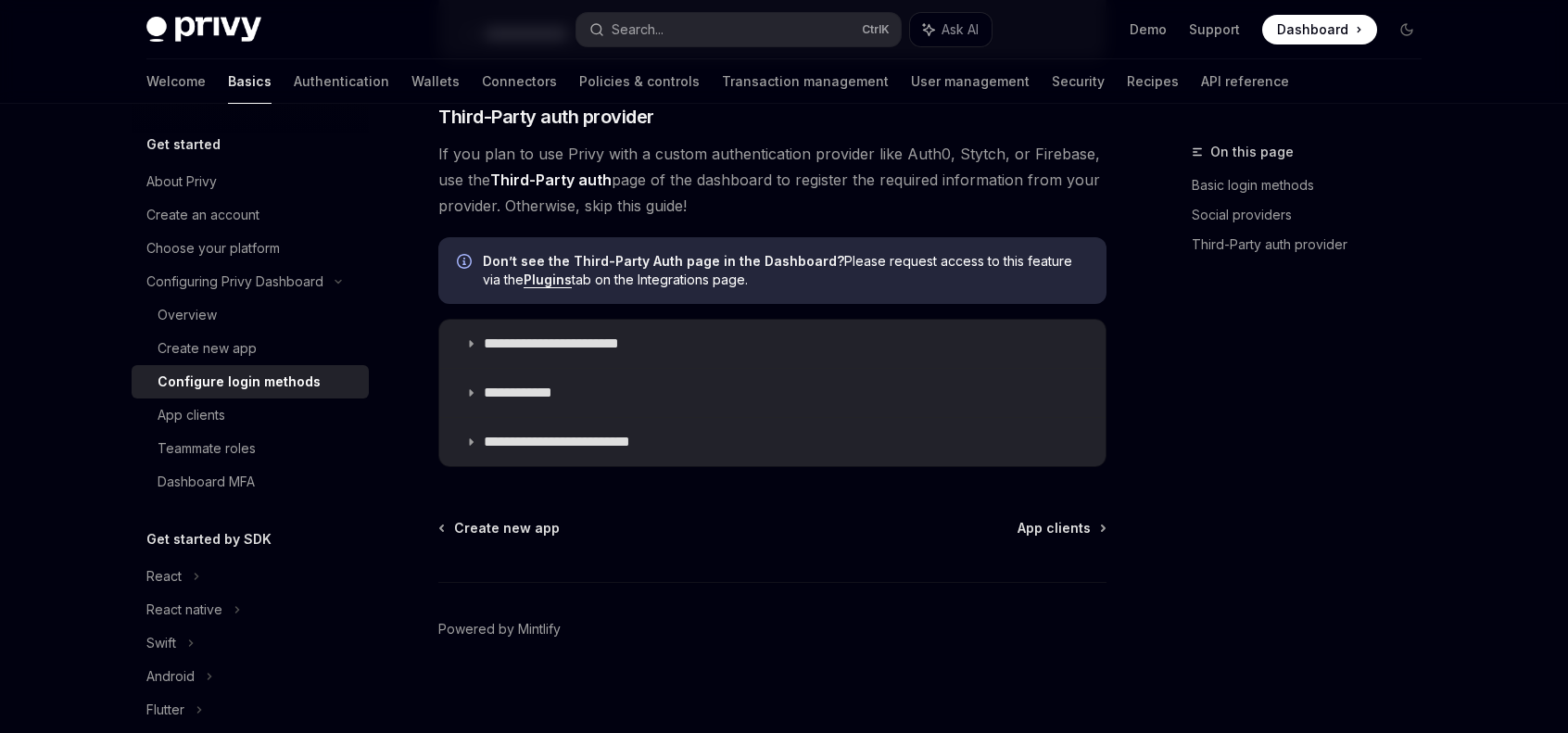
scroll to position [2092, 0]
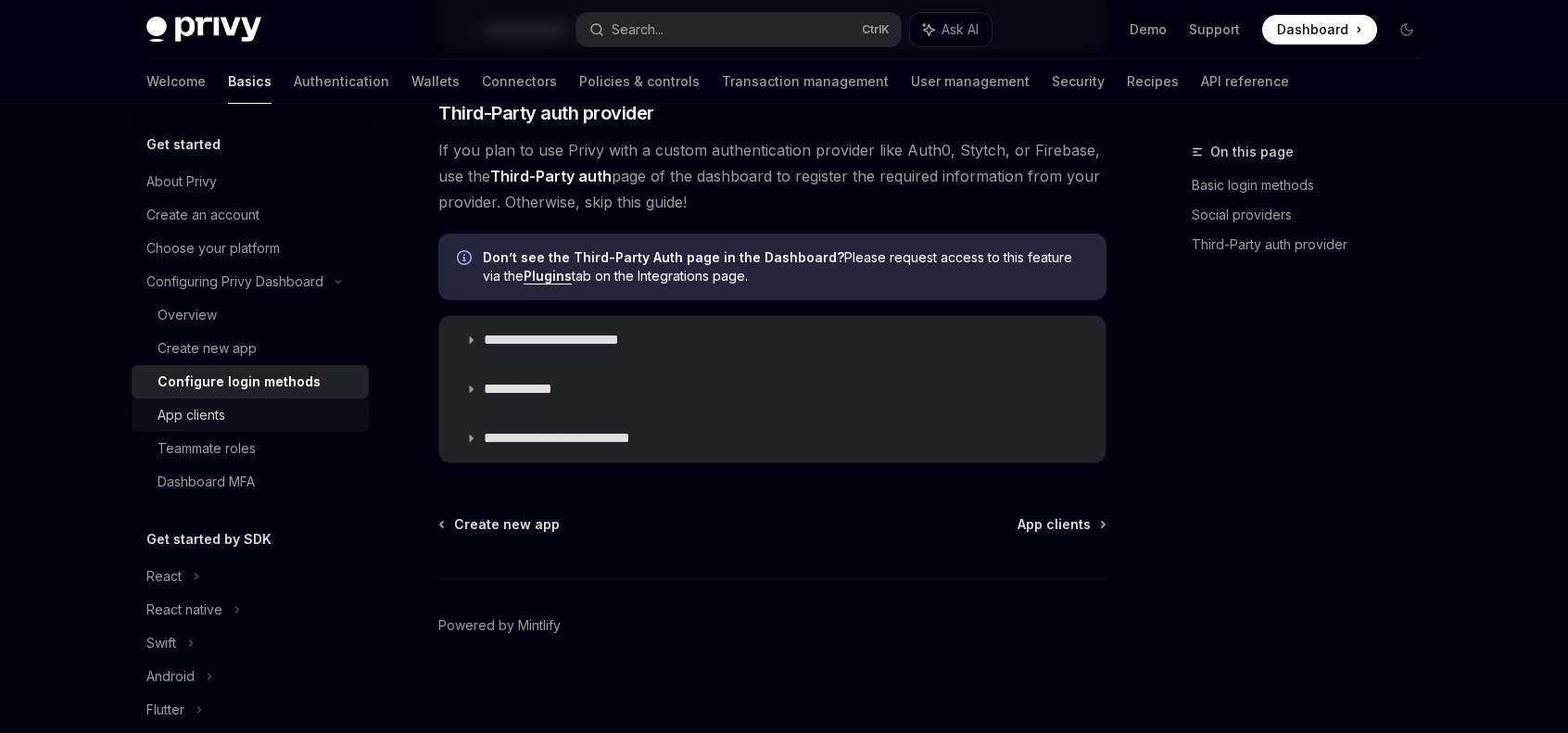
click at [186, 411] on div "App clients" at bounding box center [191, 415] width 68 height 22
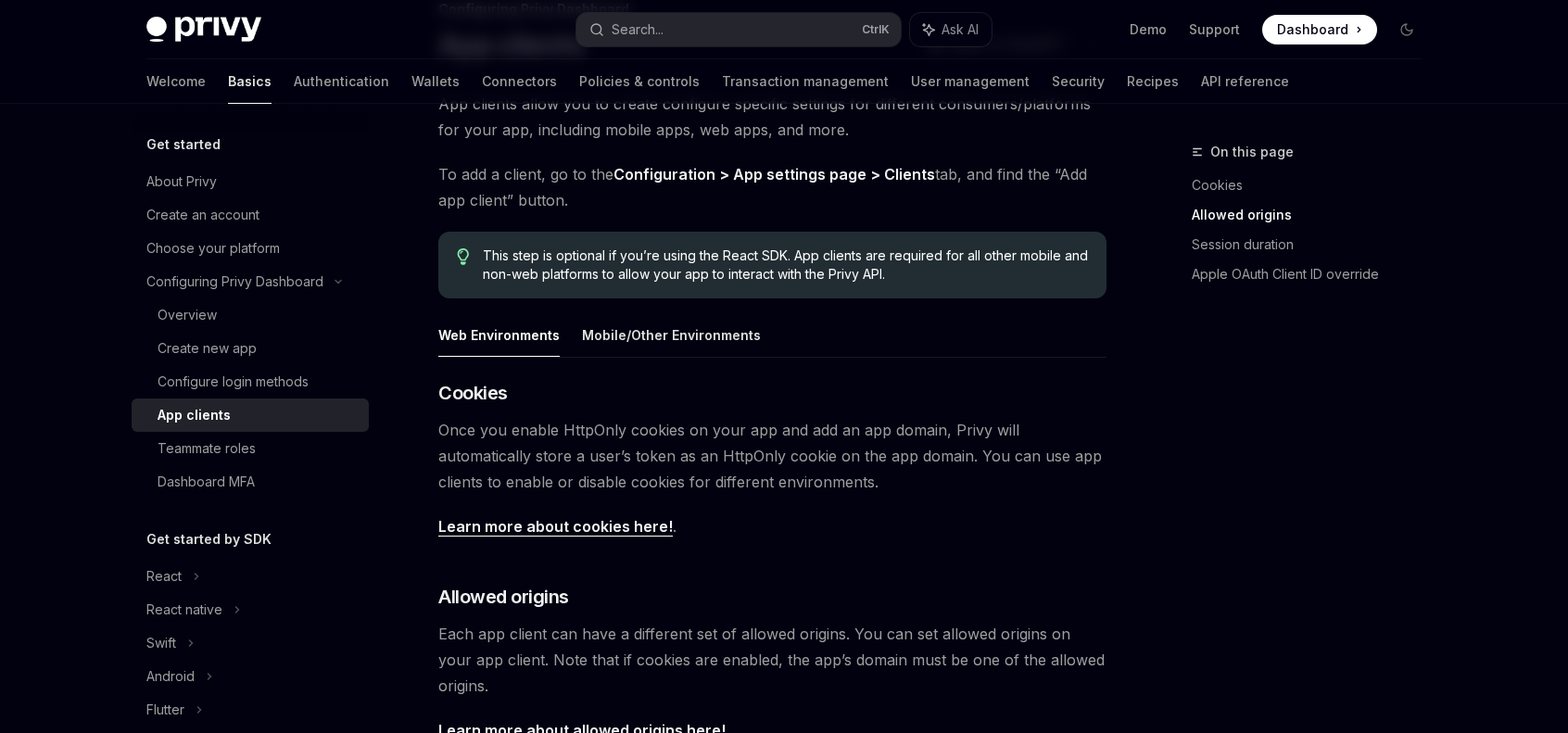
scroll to position [96, 0]
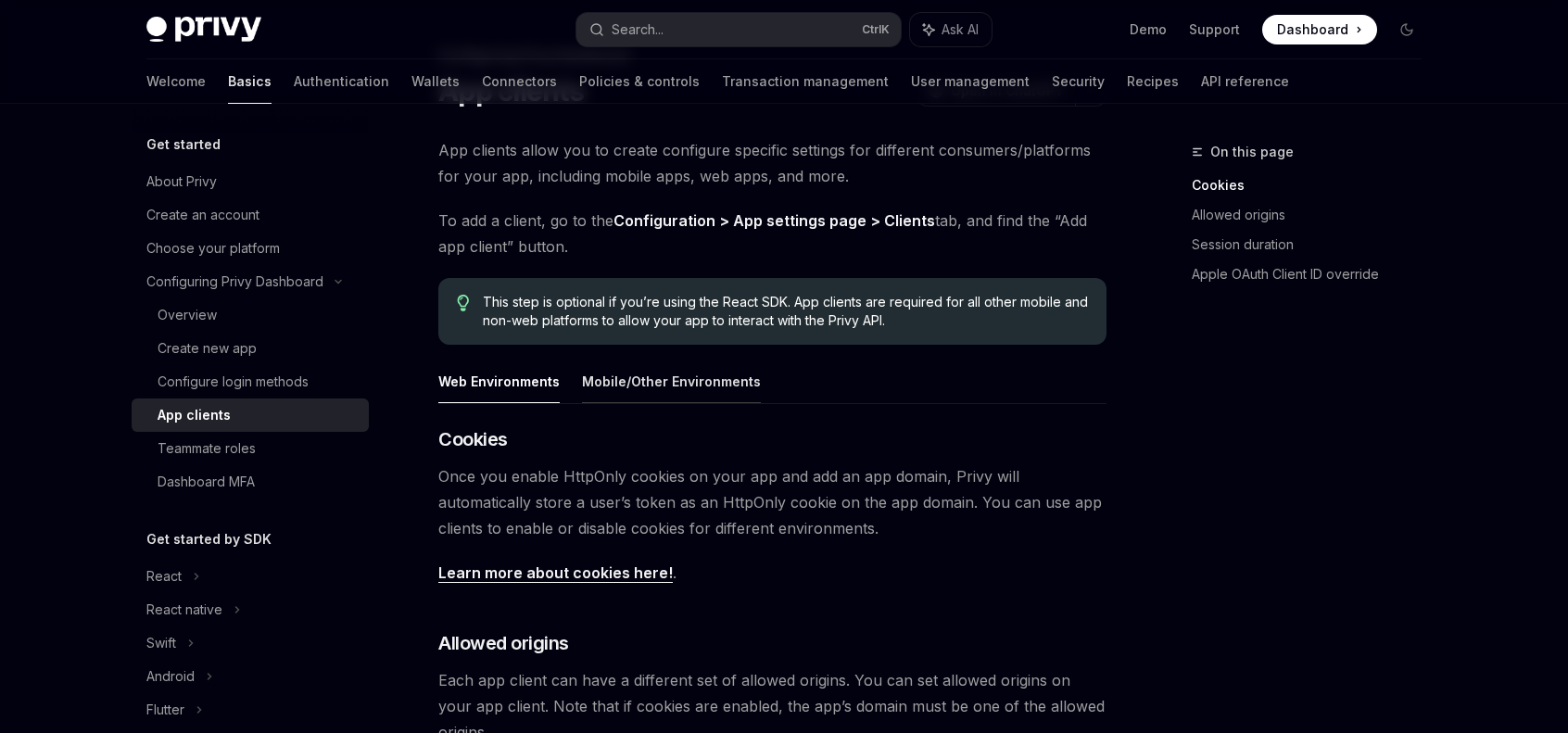
click at [611, 369] on button "Mobile/Other Environments" at bounding box center [671, 380] width 179 height 44
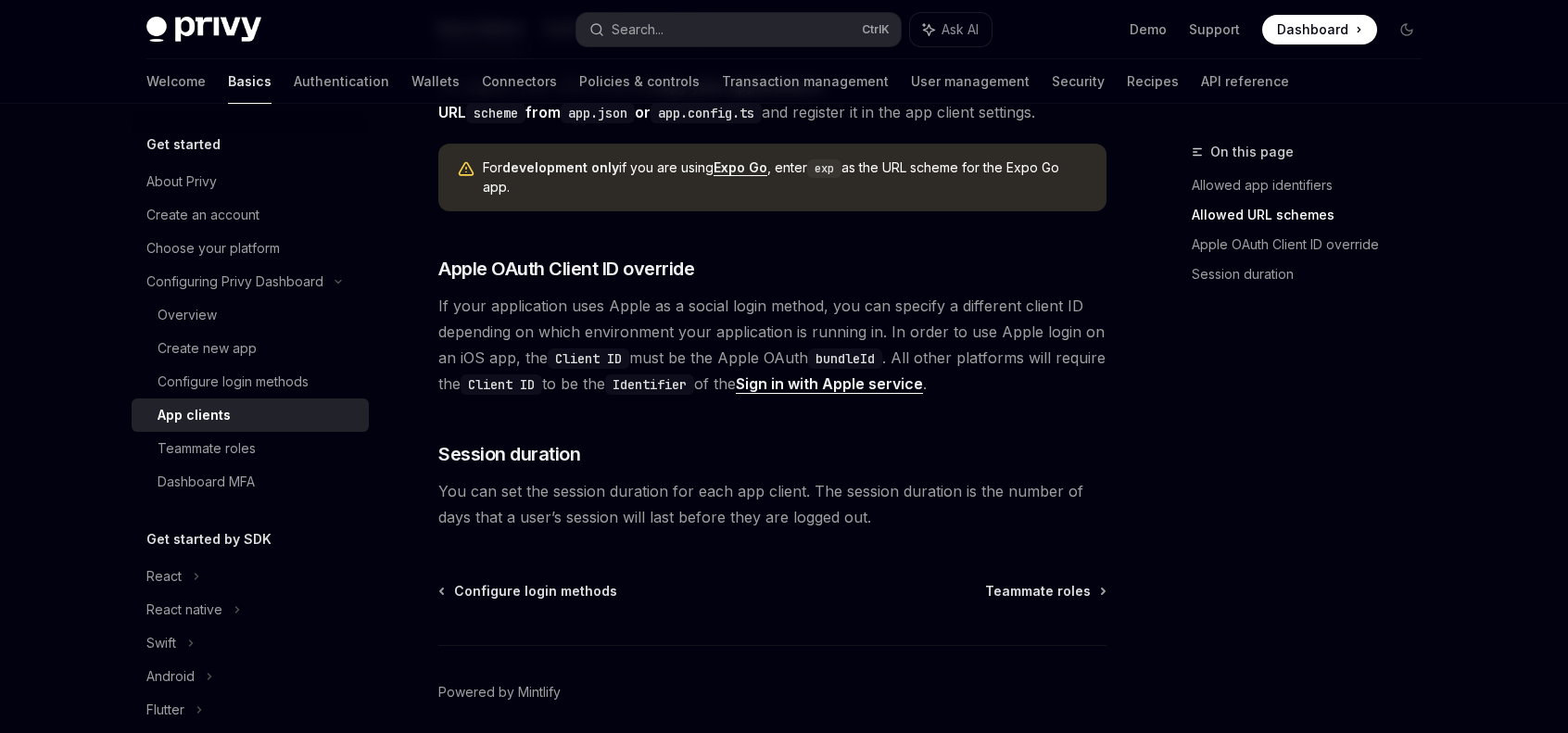
scroll to position [1461, 0]
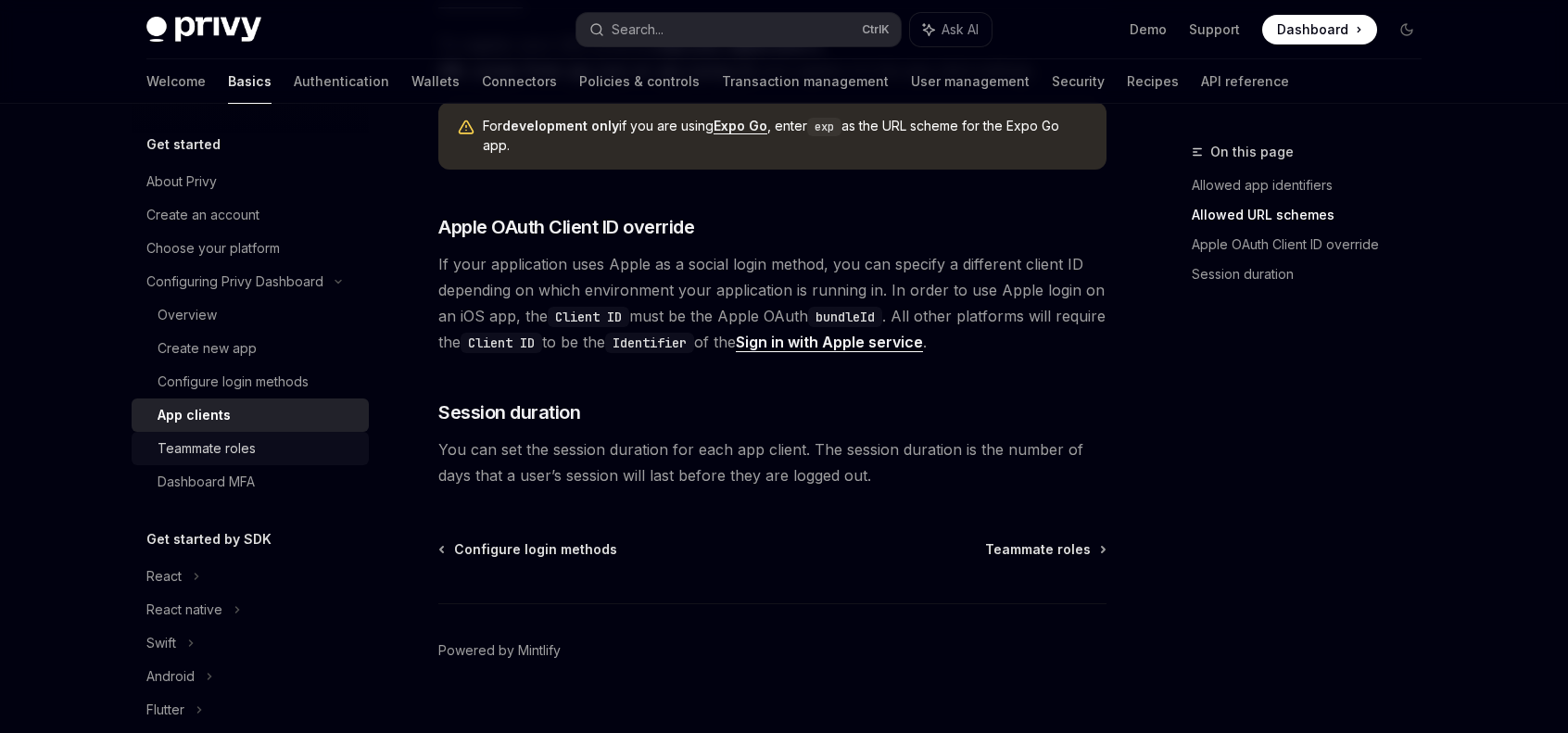
click at [225, 431] on link "Teammate roles" at bounding box center [251, 448] width 238 height 33
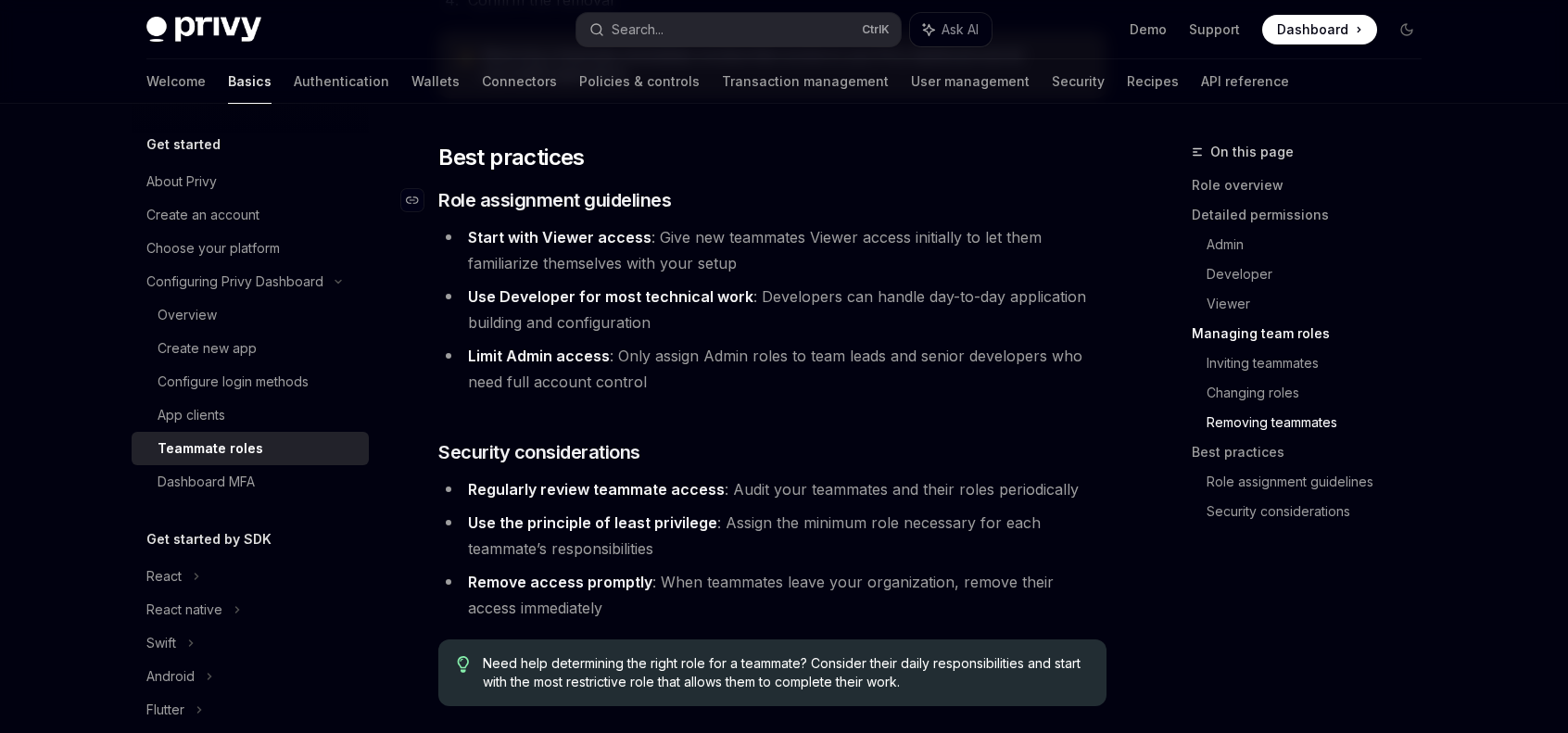
scroll to position [3344, 0]
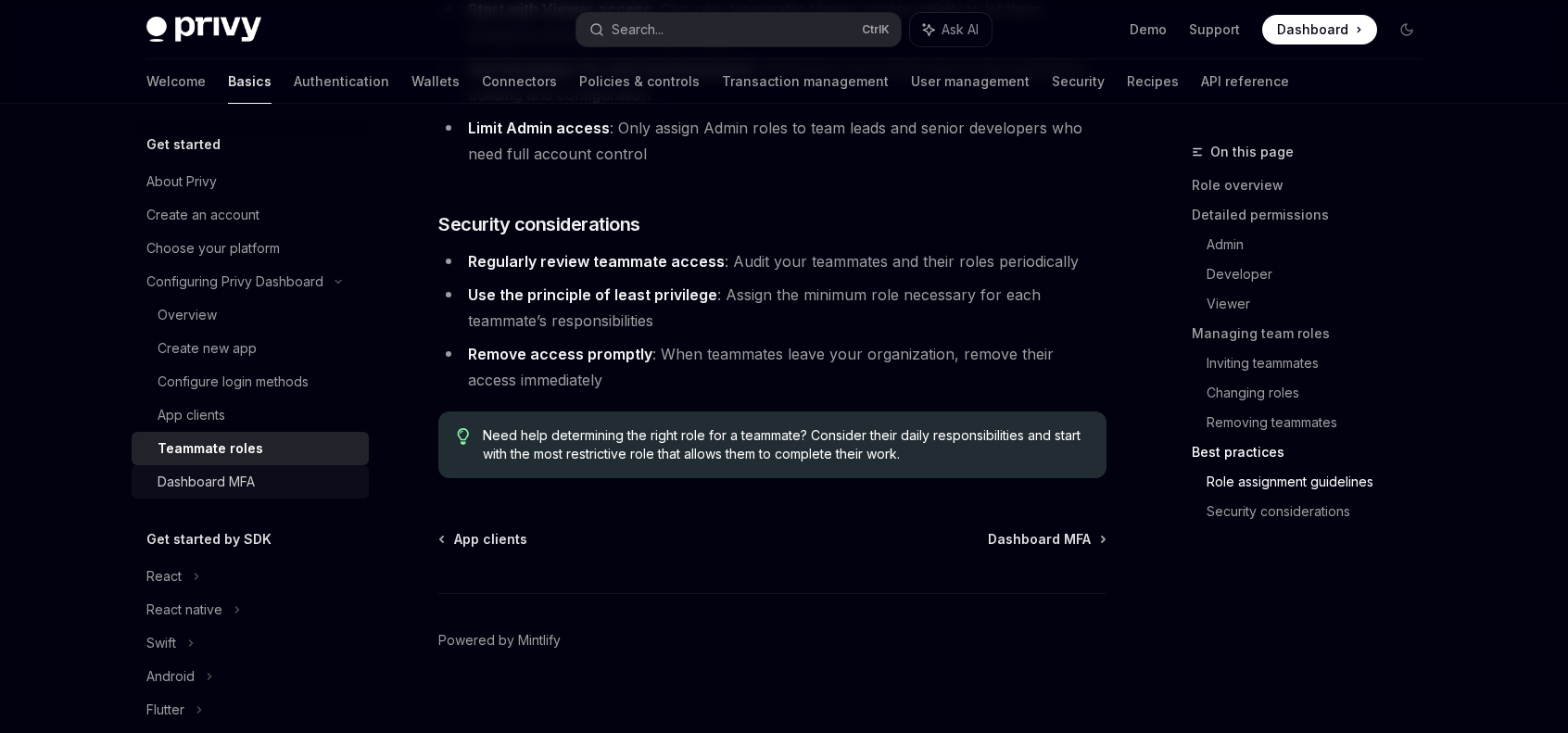
click at [238, 495] on link "Dashboard MFA" at bounding box center [251, 482] width 238 height 33
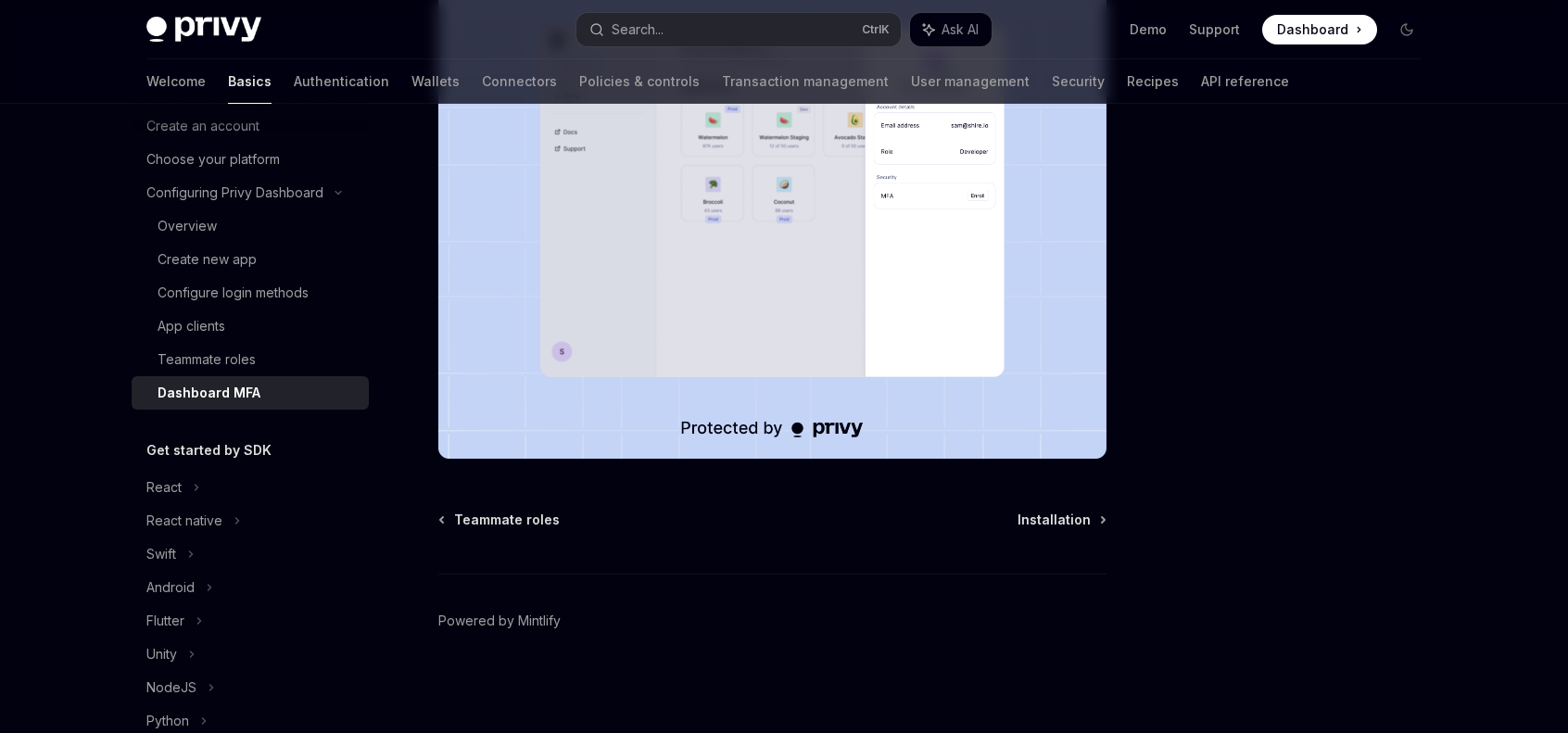
scroll to position [93, 0]
click at [186, 476] on div "React" at bounding box center [251, 483] width 238 height 33
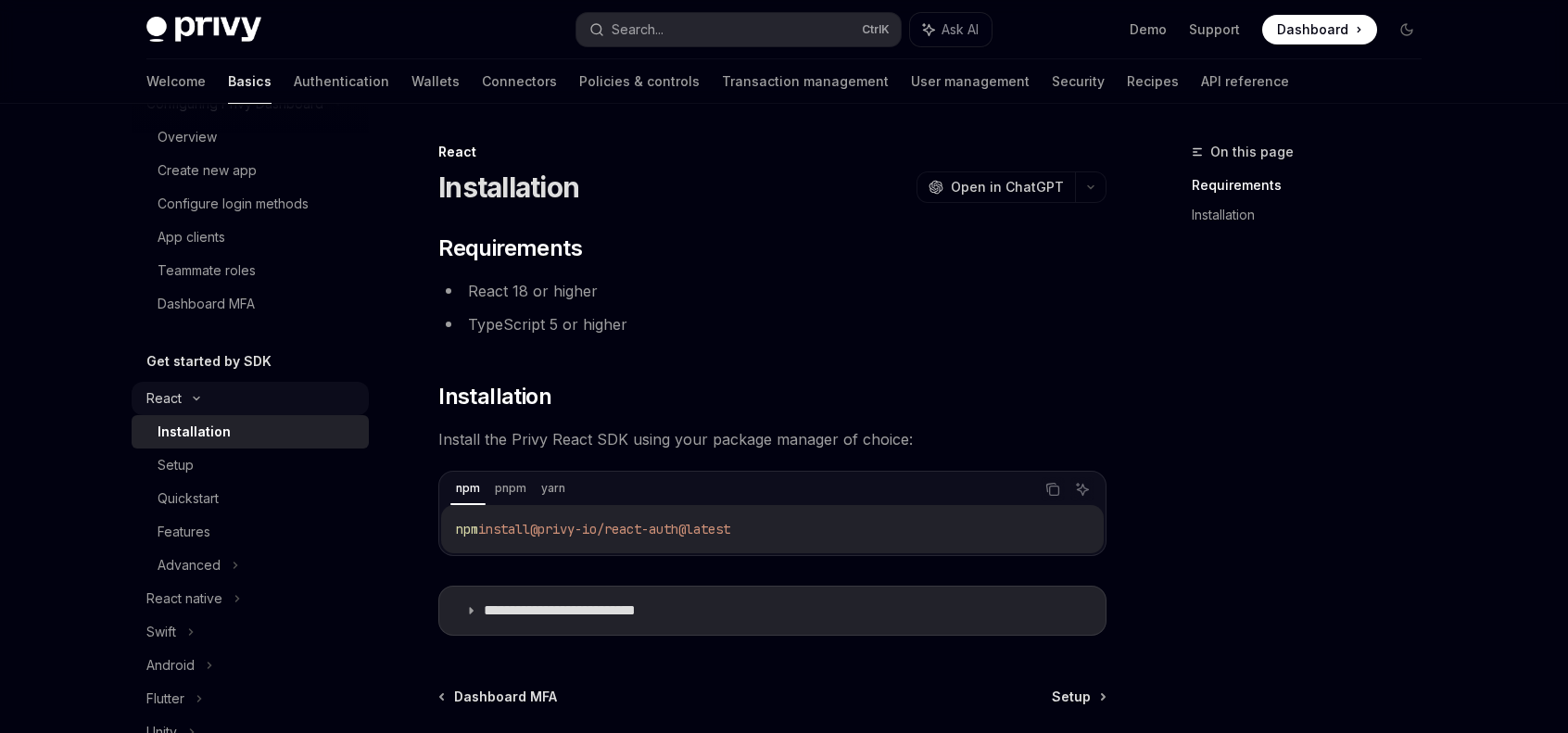
scroll to position [186, 0]
click at [225, 464] on div "Setup" at bounding box center [258, 457] width 201 height 22
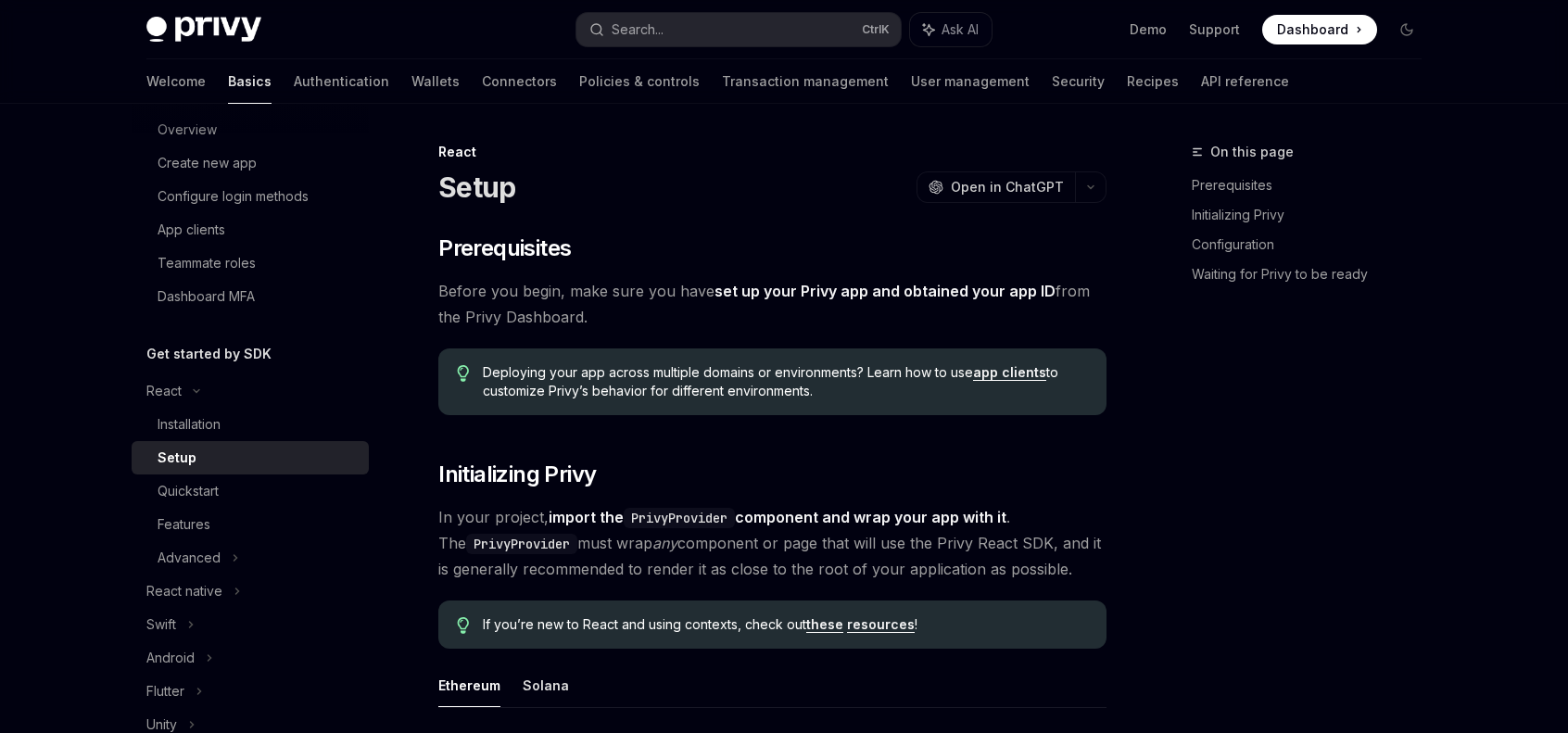
type textarea "*"
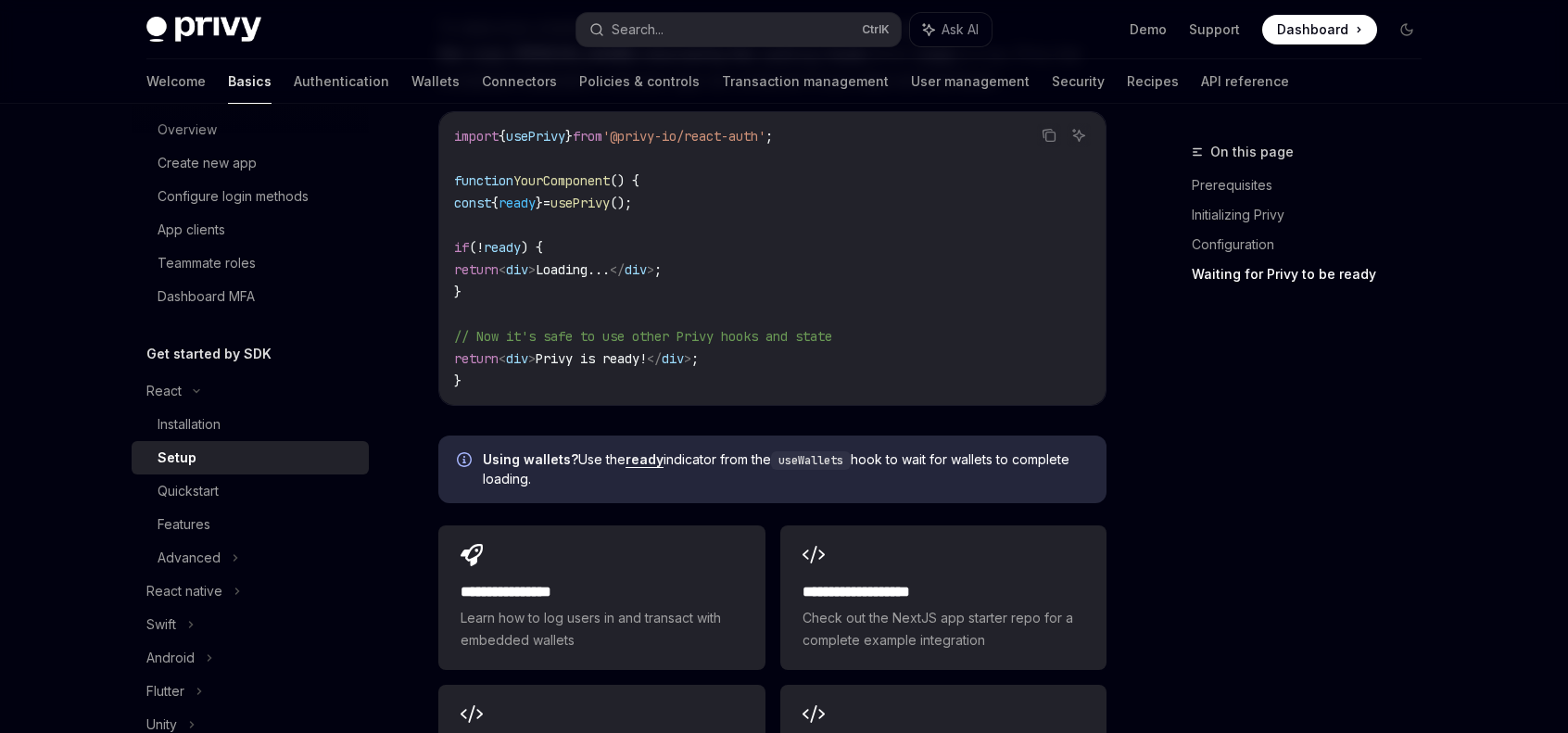
scroll to position [2316, 0]
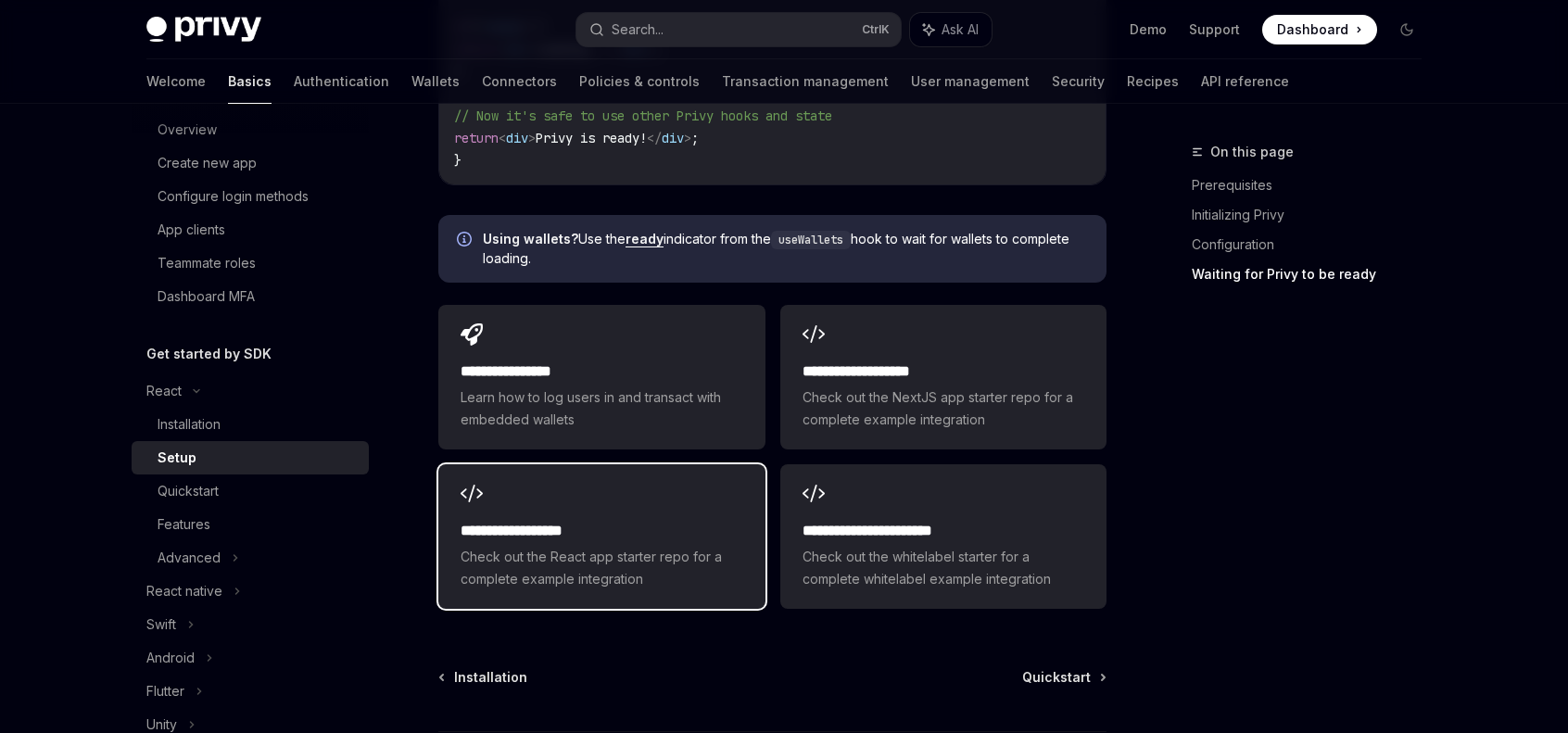
click at [650, 473] on div "**********" at bounding box center [601, 536] width 326 height 145
